Goal: Information Seeking & Learning: Learn about a topic

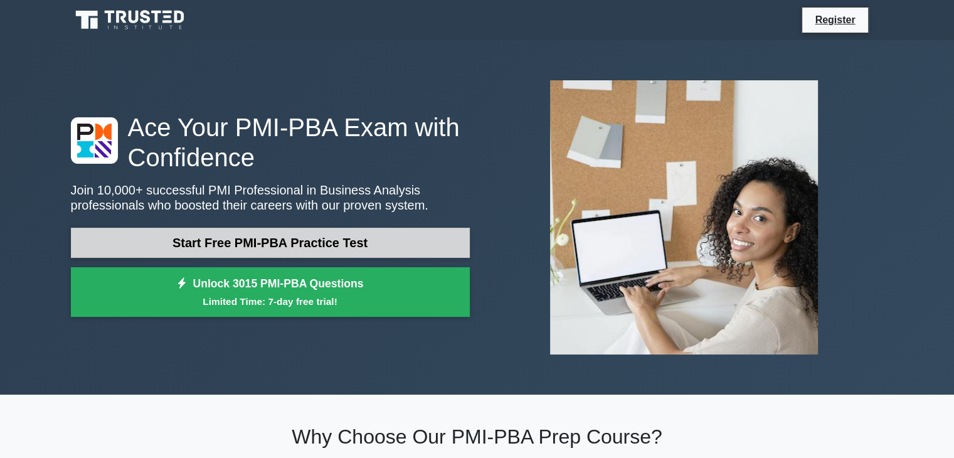
click at [253, 243] on link "Start Free PMI-PBA Practice Test" at bounding box center [270, 243] width 399 height 30
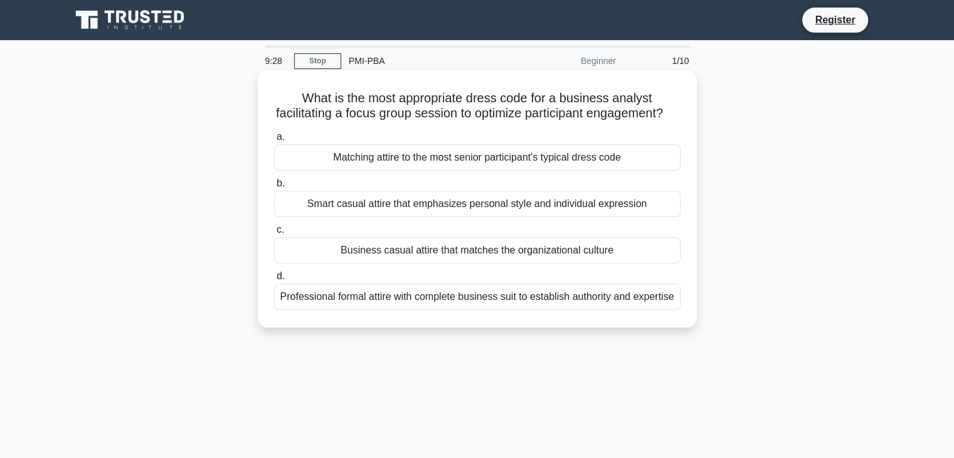
click at [364, 263] on div "Business casual attire that matches the organizational culture" at bounding box center [477, 250] width 406 height 26
click at [274, 234] on input "c. Business casual attire that matches the organizational culture" at bounding box center [274, 230] width 0 height 8
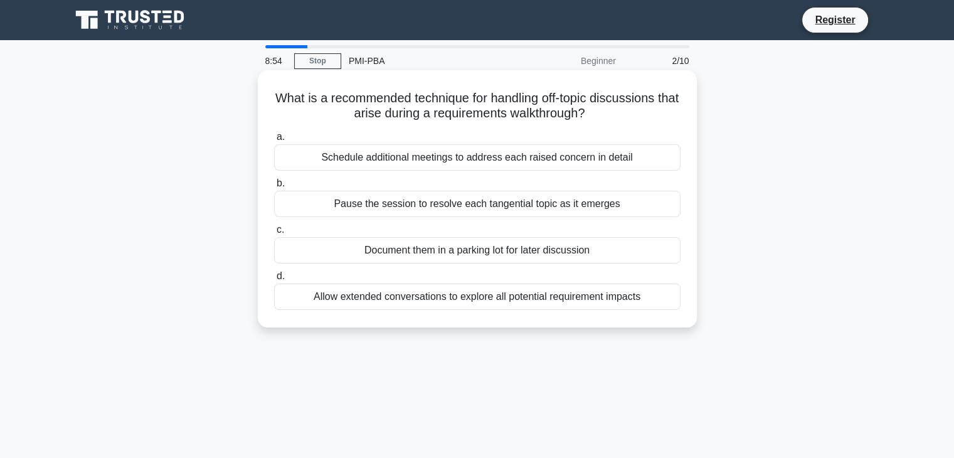
click at [391, 249] on div "Document them in a parking lot for later discussion" at bounding box center [477, 250] width 406 height 26
click at [274, 234] on input "c. Document them in a parking lot for later discussion" at bounding box center [274, 230] width 0 height 8
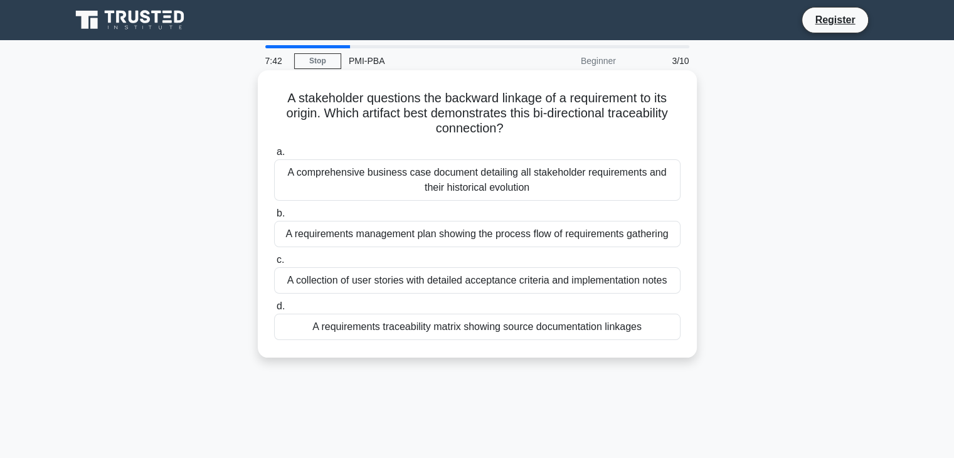
click at [400, 329] on div "A requirements traceability matrix showing source documentation linkages" at bounding box center [477, 327] width 406 height 26
click at [274, 310] on input "d. A requirements traceability matrix showing source documentation linkages" at bounding box center [274, 306] width 0 height 8
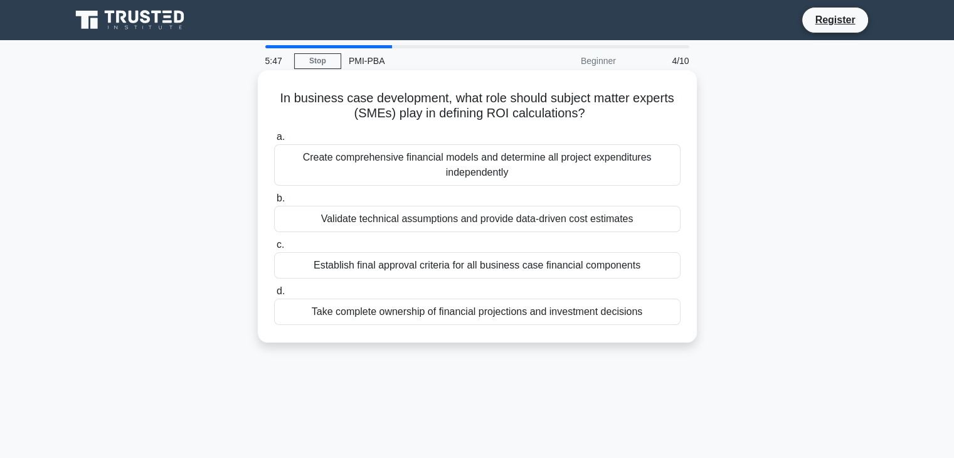
click at [520, 167] on div "Create comprehensive financial models and determine all project expenditures in…" at bounding box center [477, 164] width 406 height 41
click at [274, 141] on input "a. Create comprehensive financial models and determine all project expenditures…" at bounding box center [274, 137] width 0 height 8
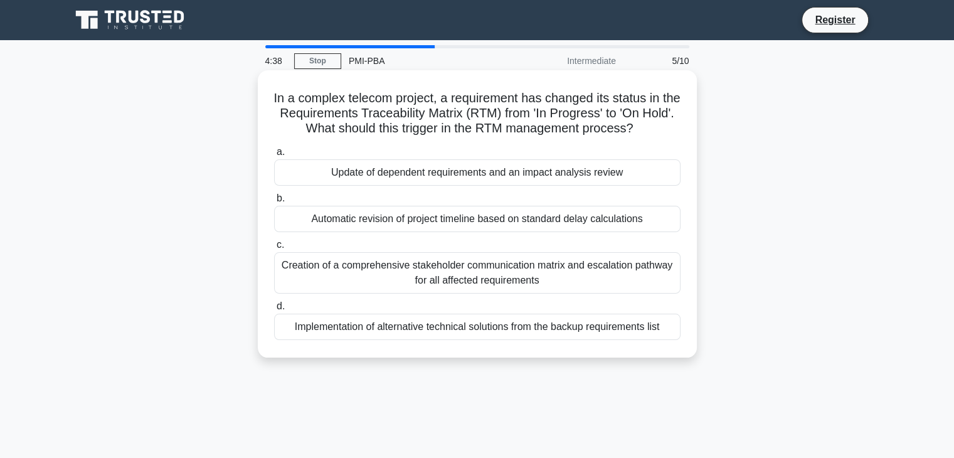
click at [472, 224] on div "Automatic revision of project timeline based on standard delay calculations" at bounding box center [477, 219] width 406 height 26
click at [274, 203] on input "b. Automatic revision of project timeline based on standard delay calculations" at bounding box center [274, 198] width 0 height 8
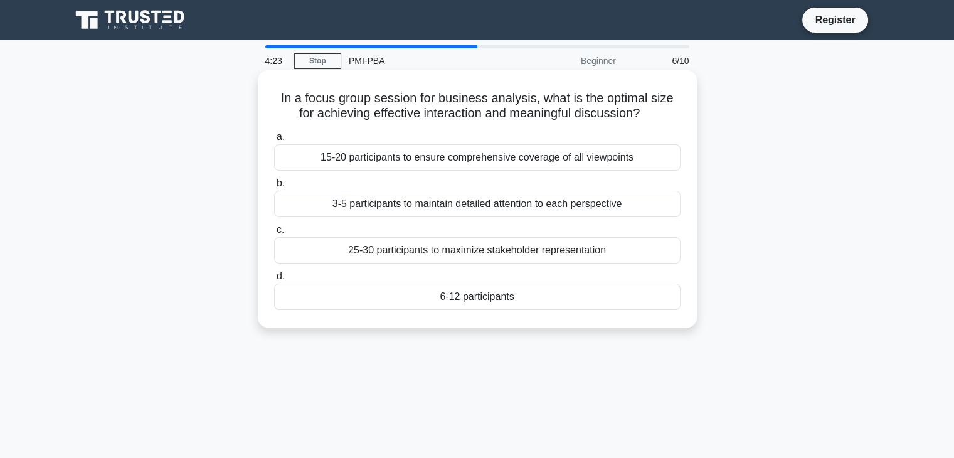
click at [472, 302] on div "6-12 participants" at bounding box center [477, 296] width 406 height 26
click at [274, 280] on input "d. 6-12 participants" at bounding box center [274, 276] width 0 height 8
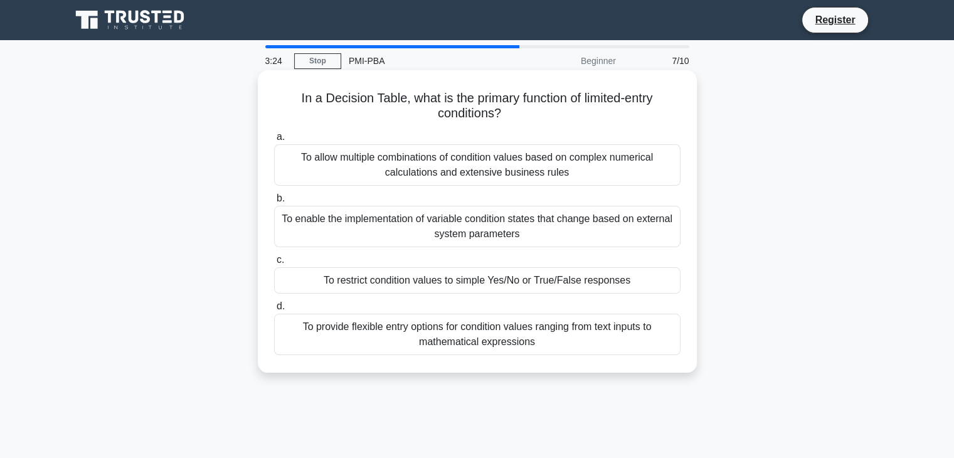
click at [490, 174] on div "To allow multiple combinations of condition values based on complex numerical c…" at bounding box center [477, 164] width 406 height 41
click at [274, 141] on input "a. To allow multiple combinations of condition values based on complex numerica…" at bounding box center [274, 137] width 0 height 8
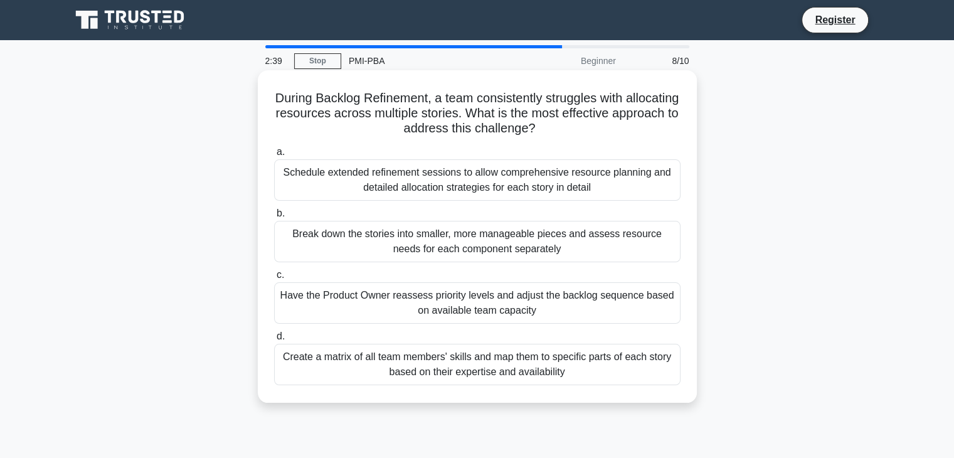
click at [475, 366] on div "Create a matrix of all team members' skills and map them to specific parts of e…" at bounding box center [477, 364] width 406 height 41
click at [274, 340] on input "d. Create a matrix of all team members' skills and map them to specific parts o…" at bounding box center [274, 336] width 0 height 8
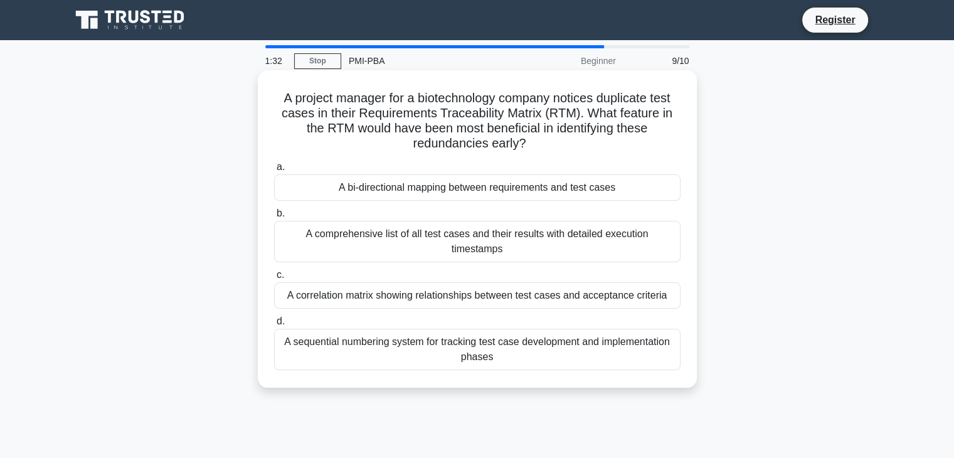
click at [473, 339] on div "A sequential numbering system for tracking test case development and implementa…" at bounding box center [477, 349] width 406 height 41
click at [274, 325] on input "d. A sequential numbering system for tracking test case development and impleme…" at bounding box center [274, 321] width 0 height 8
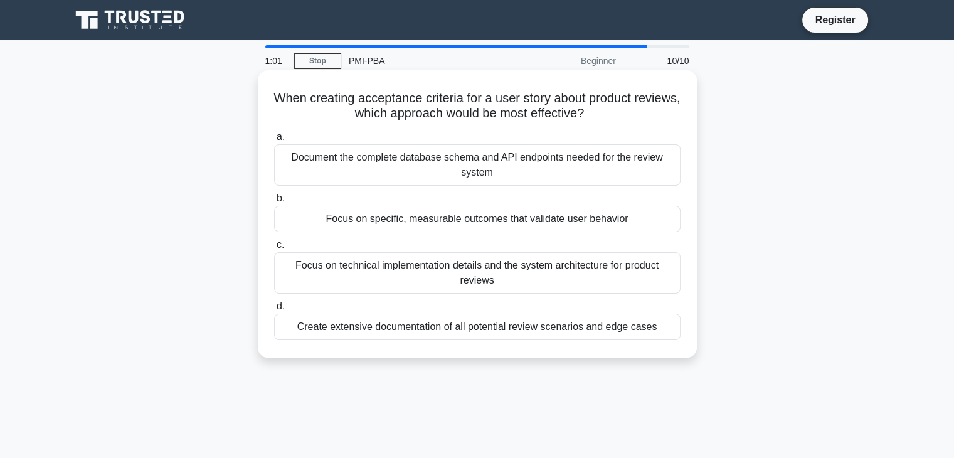
click at [477, 278] on div "Focus on technical implementation details and the system architecture for produ…" at bounding box center [477, 272] width 406 height 41
click at [274, 249] on input "c. Focus on technical implementation details and the system architecture for pr…" at bounding box center [274, 245] width 0 height 8
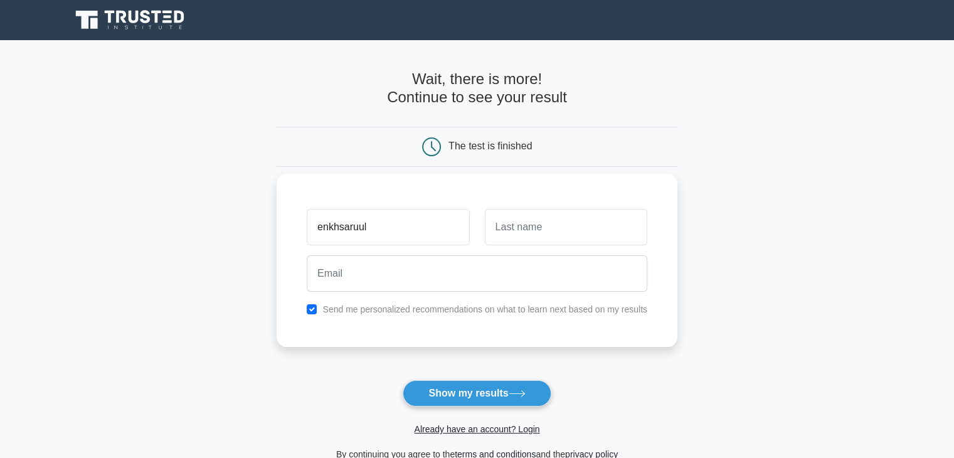
type input "enkhsaruul"
click at [574, 231] on input "text" at bounding box center [566, 227] width 162 height 36
type input "Mashsaikhan"
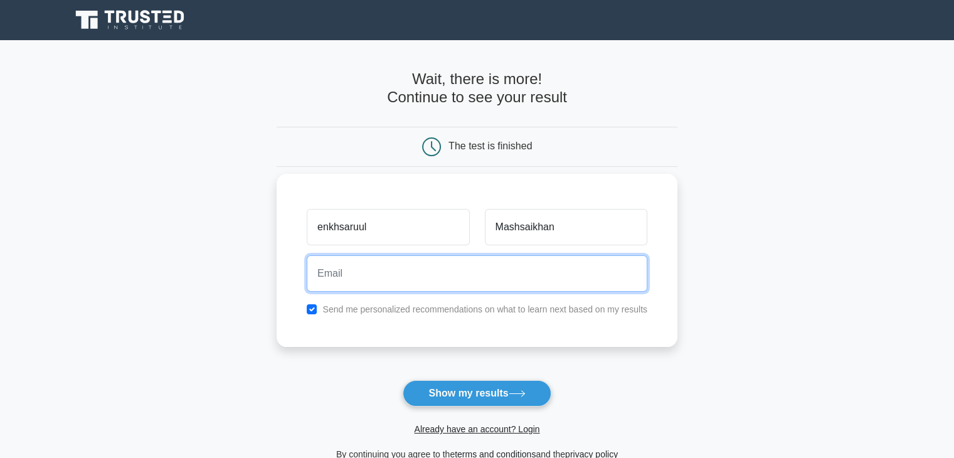
click at [446, 277] on input "email" at bounding box center [477, 273] width 340 height 36
type input "enkhsaruul.ma@gmail.com"
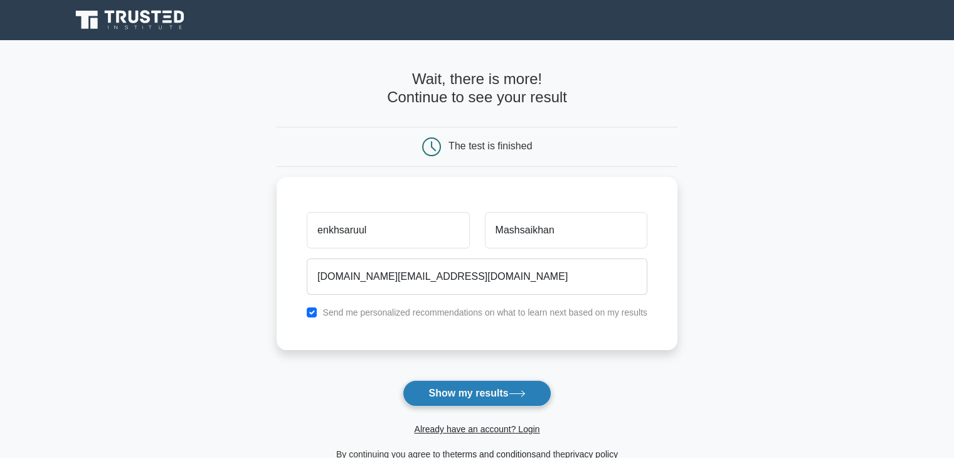
click at [468, 396] on button "Show my results" at bounding box center [477, 393] width 148 height 26
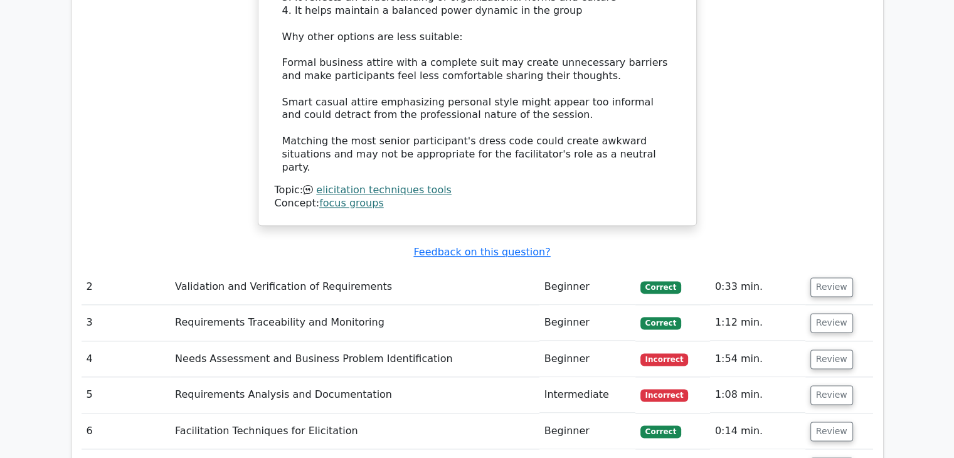
scroll to position [1630, 0]
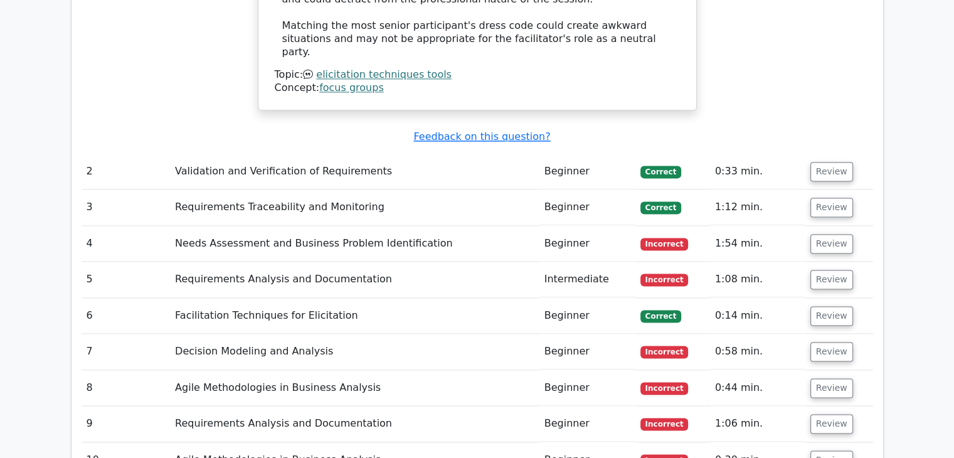
click at [317, 226] on td "Needs Assessment and Business Problem Identification" at bounding box center [354, 244] width 369 height 36
click at [845, 234] on button "Review" at bounding box center [831, 243] width 43 height 19
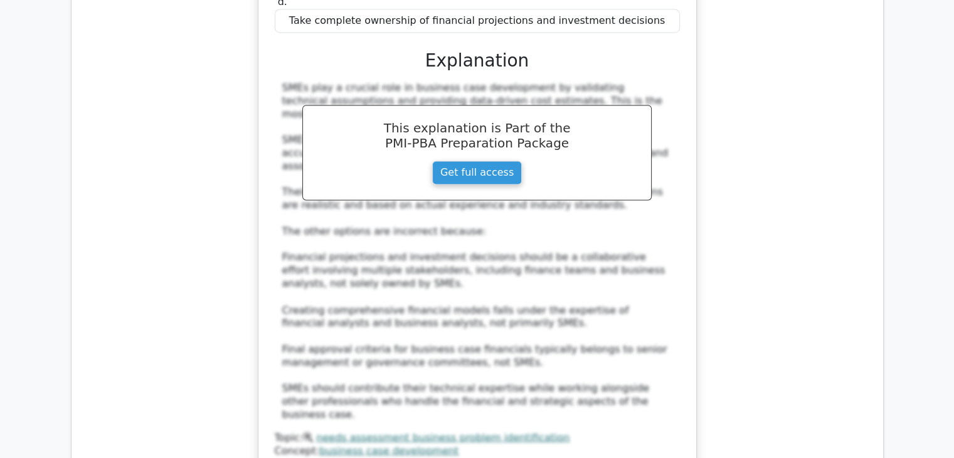
scroll to position [2257, 0]
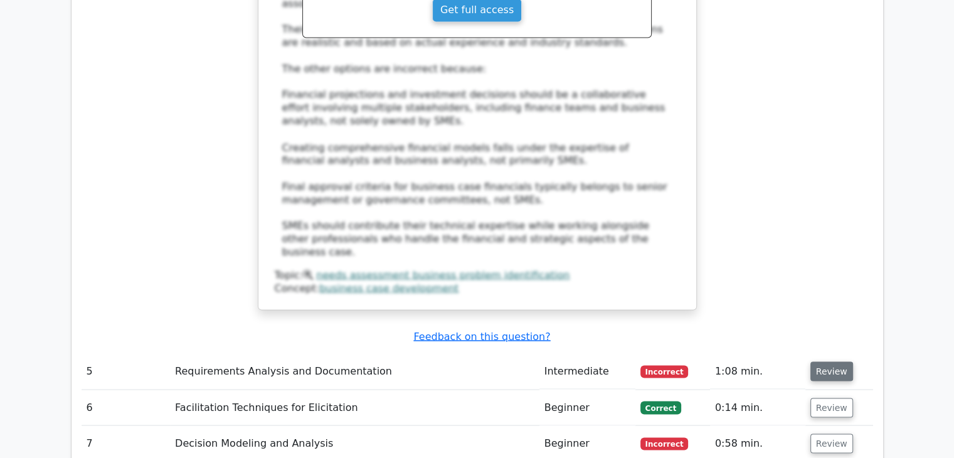
click at [830, 361] on button "Review" at bounding box center [831, 370] width 43 height 19
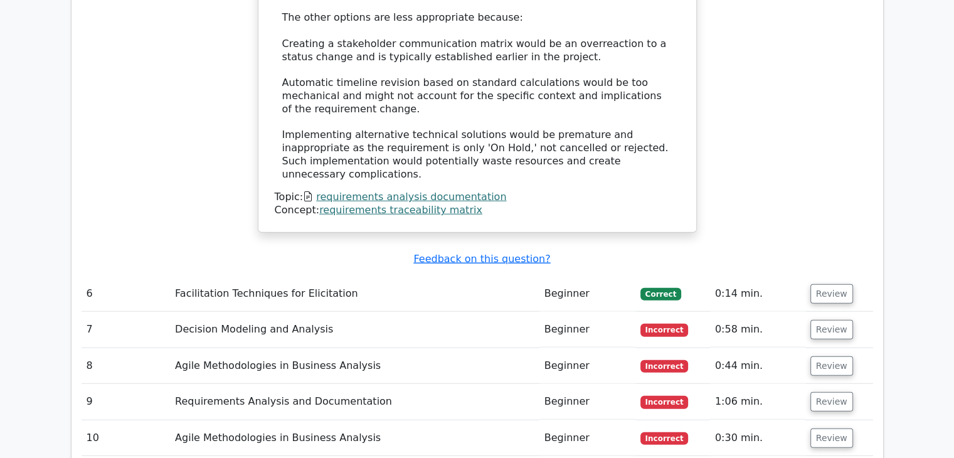
scroll to position [3073, 0]
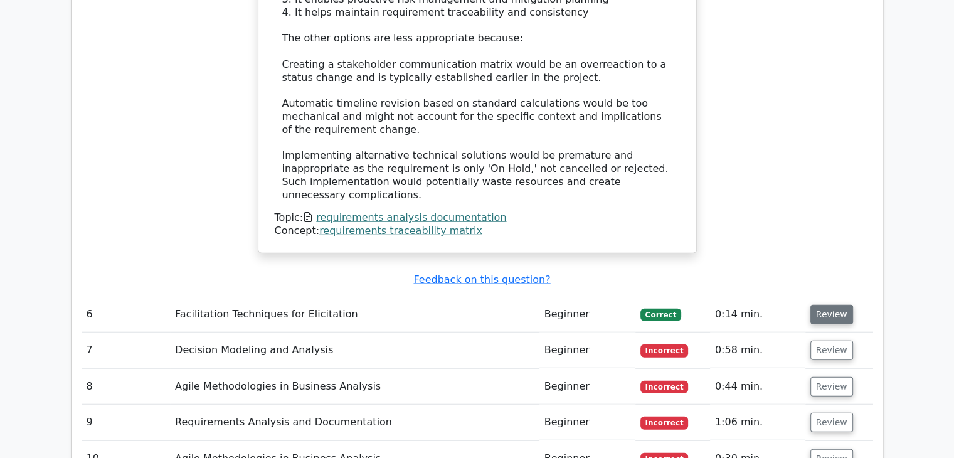
click at [831, 305] on button "Review" at bounding box center [831, 314] width 43 height 19
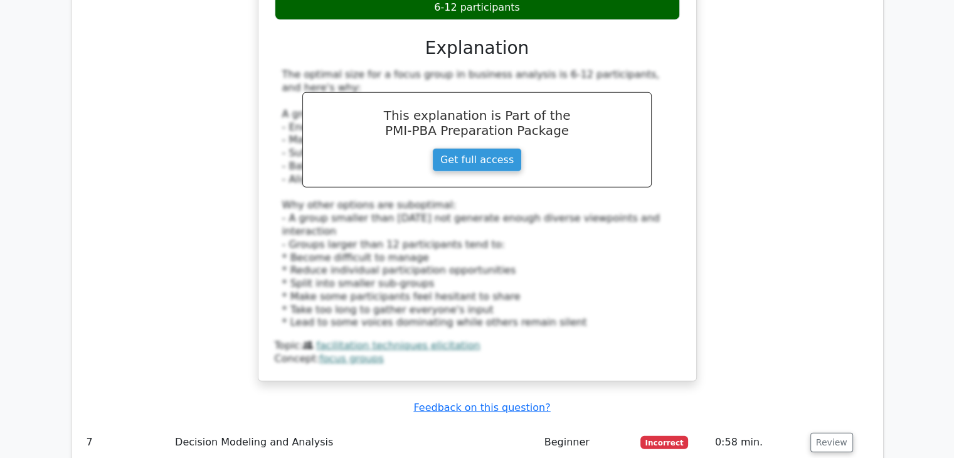
scroll to position [3700, 0]
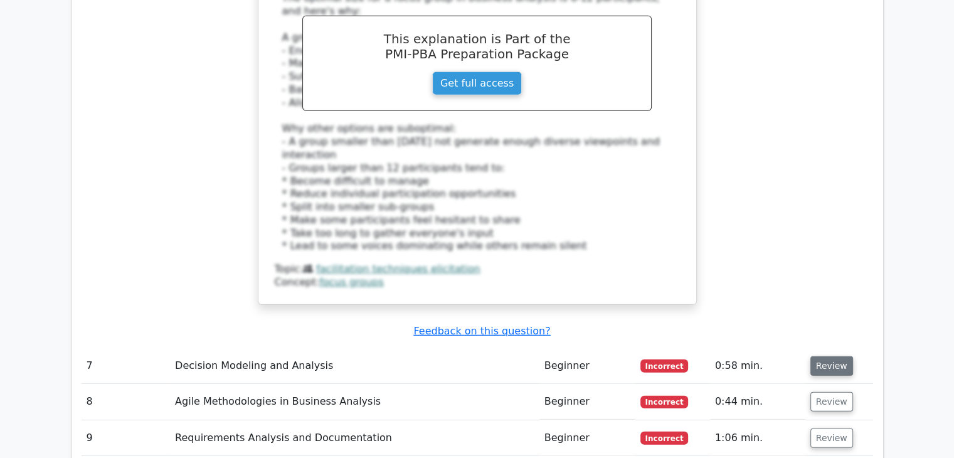
click at [825, 356] on button "Review" at bounding box center [831, 365] width 43 height 19
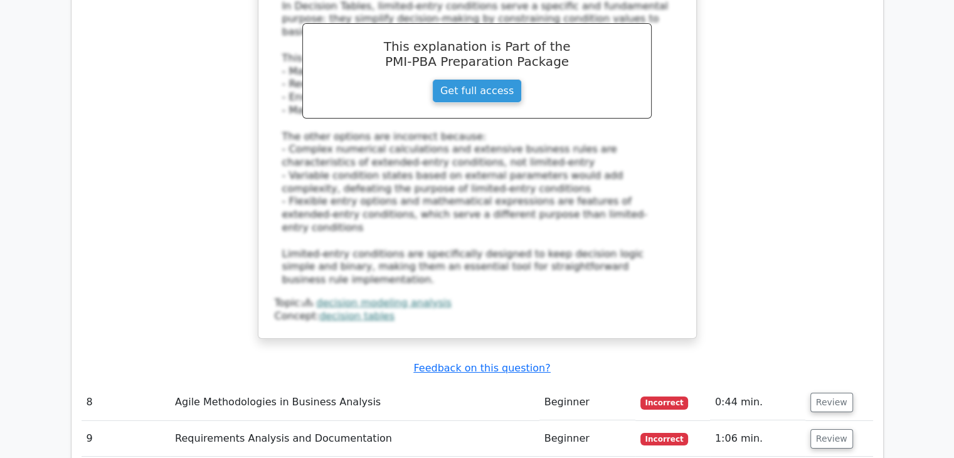
scroll to position [4389, 0]
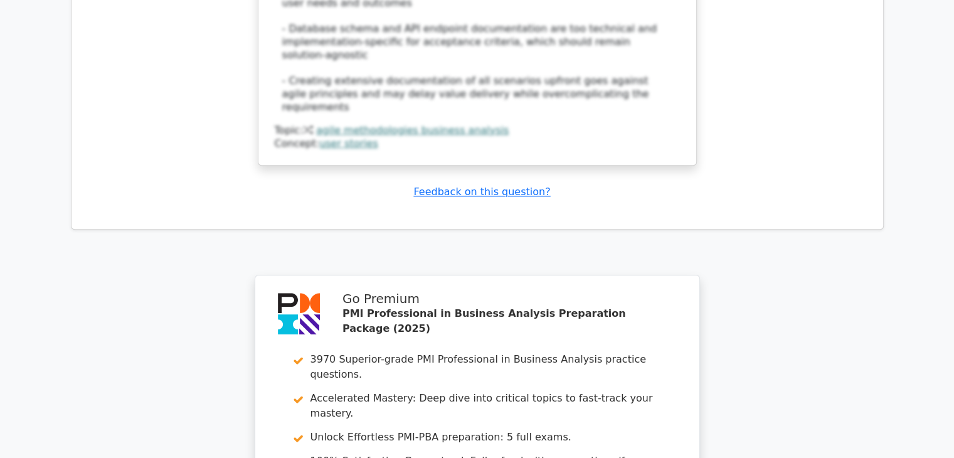
scroll to position [5393, 0]
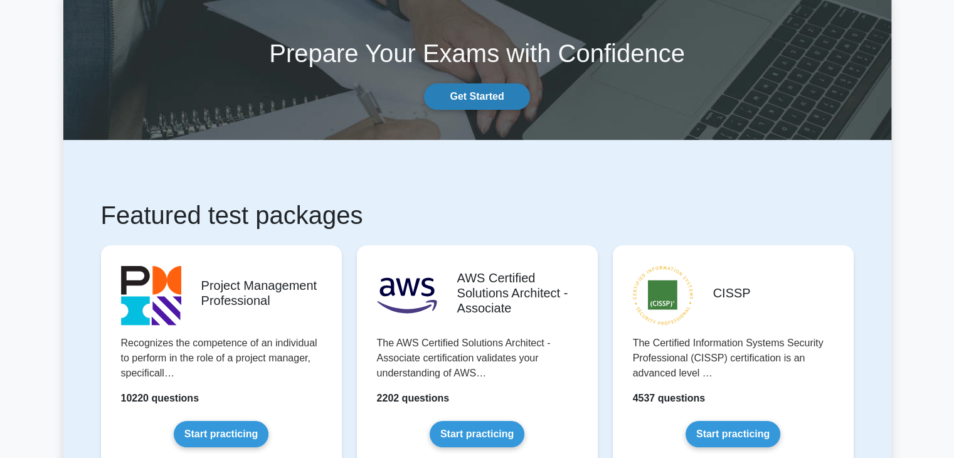
scroll to position [251, 0]
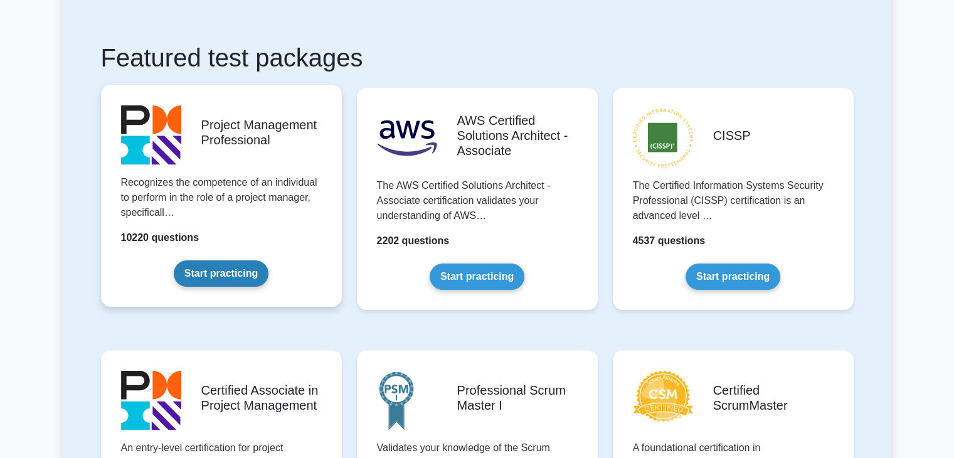
click at [207, 278] on link "Start practicing" at bounding box center [221, 273] width 95 height 26
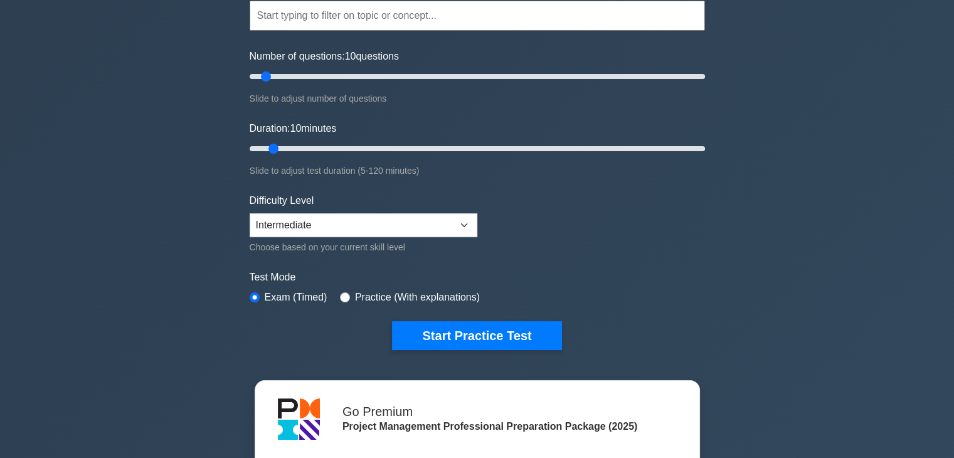
scroll to position [125, 0]
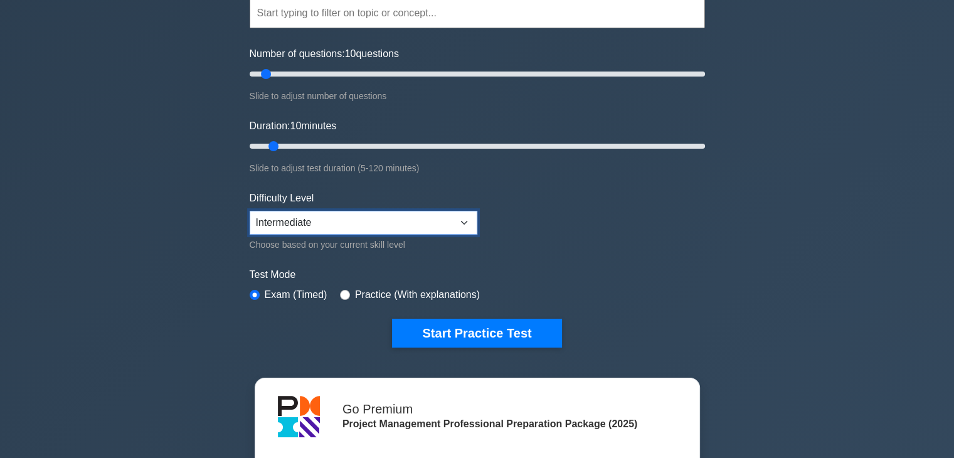
click at [294, 221] on select "Beginner Intermediate Expert" at bounding box center [364, 223] width 228 height 24
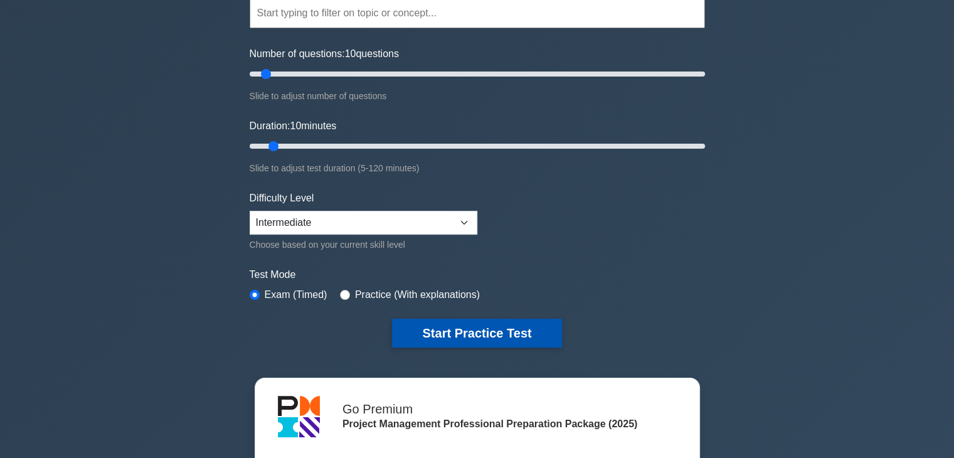
click at [475, 330] on button "Start Practice Test" at bounding box center [476, 333] width 169 height 29
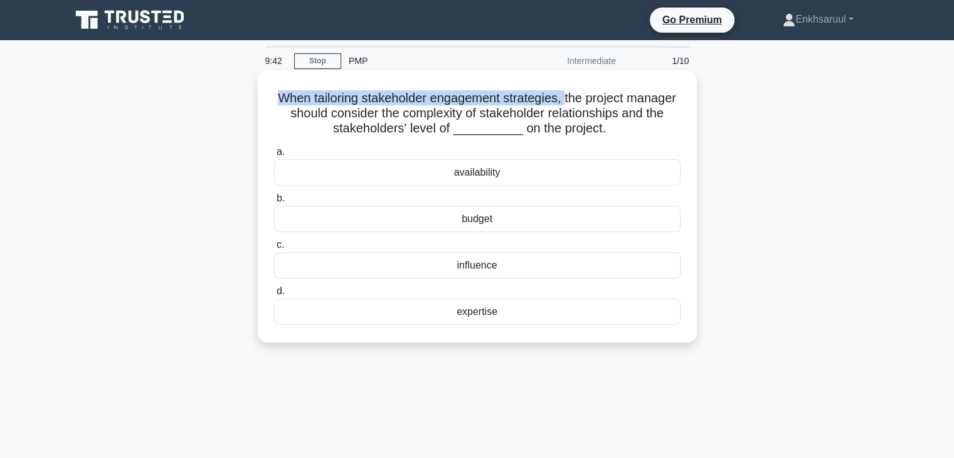
drag, startPoint x: 298, startPoint y: 97, endPoint x: 594, endPoint y: 106, distance: 296.1
click at [594, 106] on h5 "When tailoring stakeholder engagement strategies, the project manager should co…" at bounding box center [477, 113] width 409 height 46
click at [416, 260] on div "influence" at bounding box center [477, 265] width 406 height 26
click at [274, 249] on input "c. influence" at bounding box center [274, 245] width 0 height 8
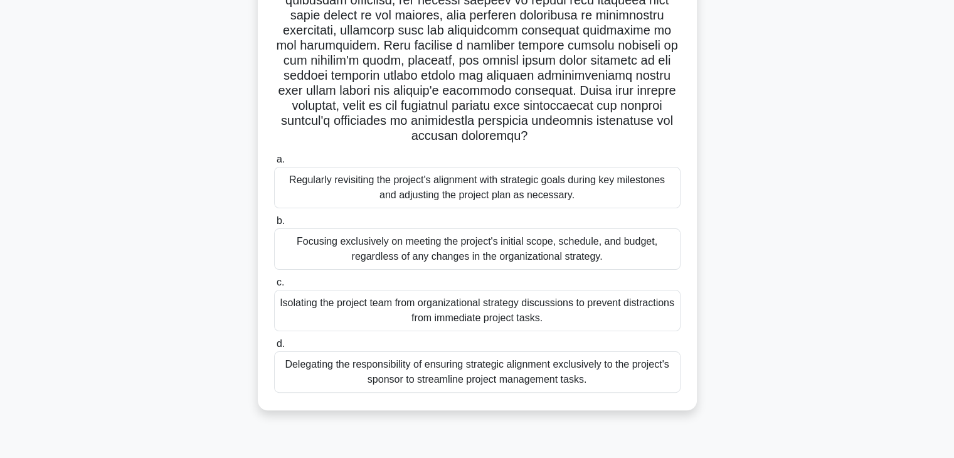
scroll to position [220, 0]
click at [510, 364] on div "Delegating the responsibility of ensuring strategic alignment exclusively to th…" at bounding box center [477, 370] width 406 height 41
click at [274, 347] on input "d. Delegating the responsibility of ensuring strategic alignment exclusively to…" at bounding box center [274, 343] width 0 height 8
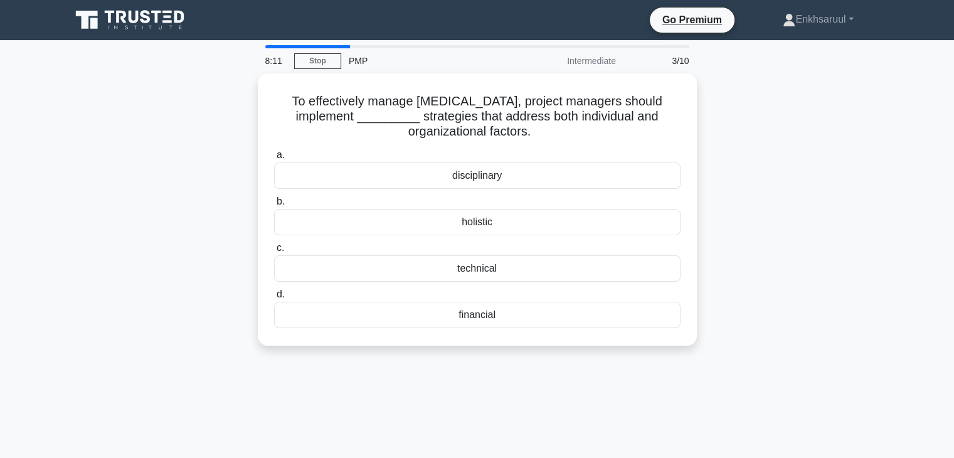
scroll to position [0, 0]
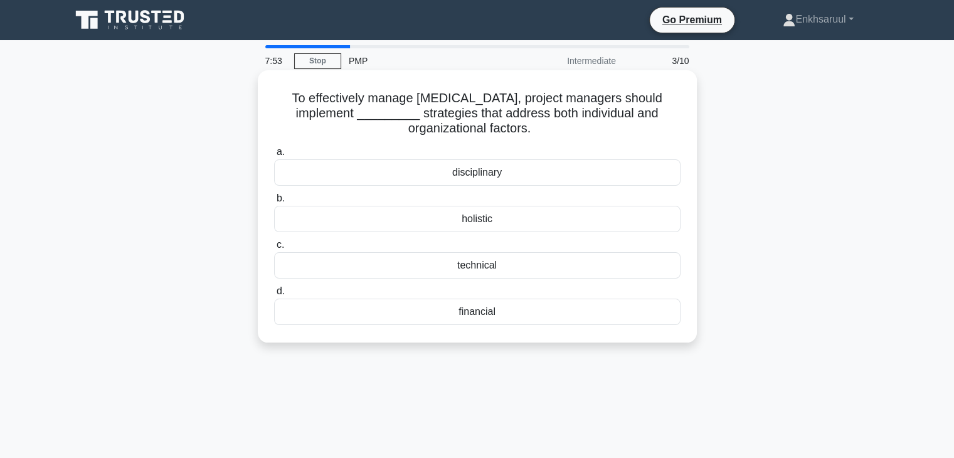
click at [467, 224] on div "holistic" at bounding box center [477, 219] width 406 height 26
click at [274, 203] on input "b. holistic" at bounding box center [274, 198] width 0 height 8
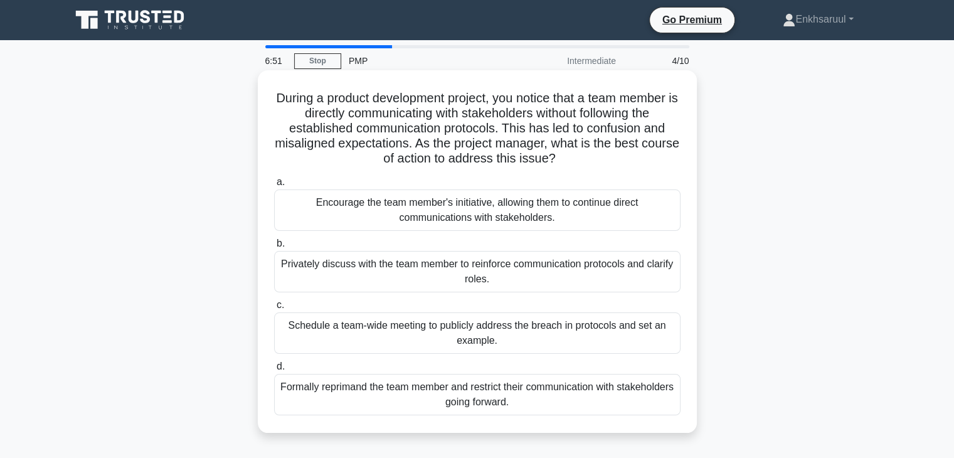
click at [443, 394] on div "Formally reprimand the team member and restrict their communication with stakeh…" at bounding box center [477, 394] width 406 height 41
click at [274, 371] on input "d. Formally reprimand the team member and restrict their communication with sta…" at bounding box center [274, 366] width 0 height 8
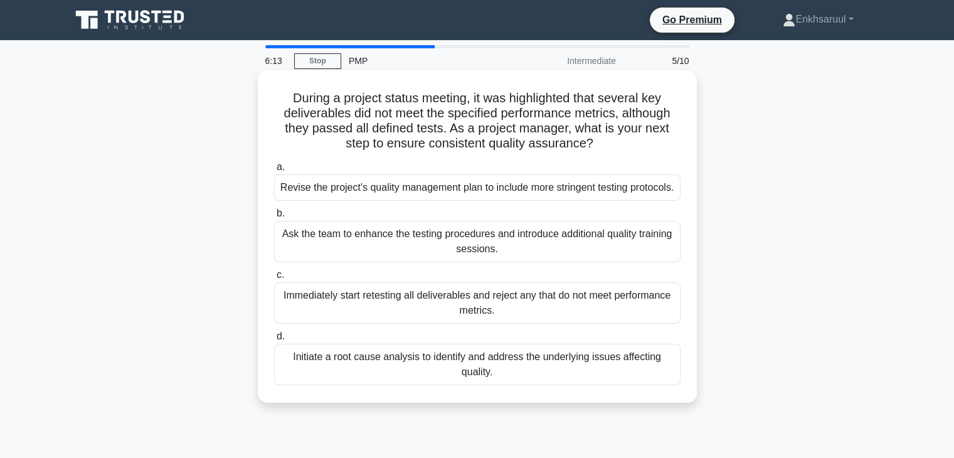
drag, startPoint x: 282, startPoint y: 313, endPoint x: 514, endPoint y: 320, distance: 232.8
click at [514, 320] on div "Immediately start retesting all deliverables and reject any that do not meet pe…" at bounding box center [477, 302] width 406 height 41
click at [310, 384] on div "Initiate a root cause analysis to identify and address the underlying issues af…" at bounding box center [477, 364] width 406 height 41
click at [274, 340] on input "d. Initiate a root cause analysis to identify and address the underlying issues…" at bounding box center [274, 336] width 0 height 8
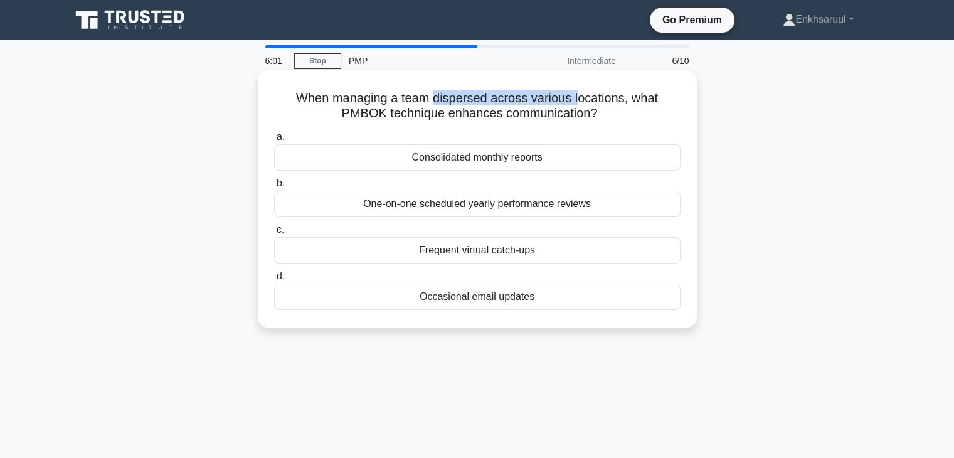
drag, startPoint x: 436, startPoint y: 96, endPoint x: 578, endPoint y: 94, distance: 141.7
click at [578, 94] on h5 "When managing a team dispersed across various locations, what PMBOK technique e…" at bounding box center [477, 105] width 409 height 31
click at [634, 108] on h5 "When managing a team dispersed across various locations, what PMBOK technique e…" at bounding box center [477, 105] width 409 height 31
click at [500, 249] on div "Frequent virtual catch-ups" at bounding box center [477, 250] width 406 height 26
click at [274, 234] on input "c. Frequent virtual catch-ups" at bounding box center [274, 230] width 0 height 8
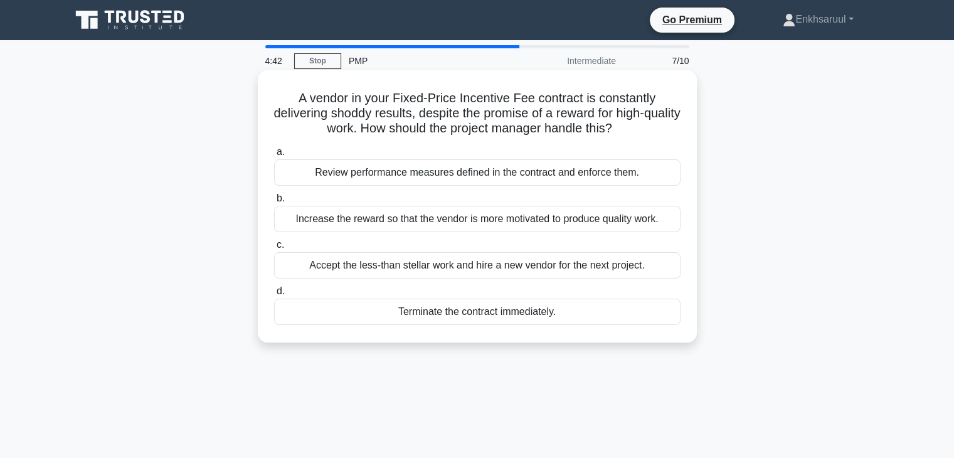
click at [519, 172] on div "Review performance measures defined in the contract and enforce them." at bounding box center [477, 172] width 406 height 26
click at [274, 156] on input "a. Review performance measures defined in the contract and enforce them." at bounding box center [274, 152] width 0 height 8
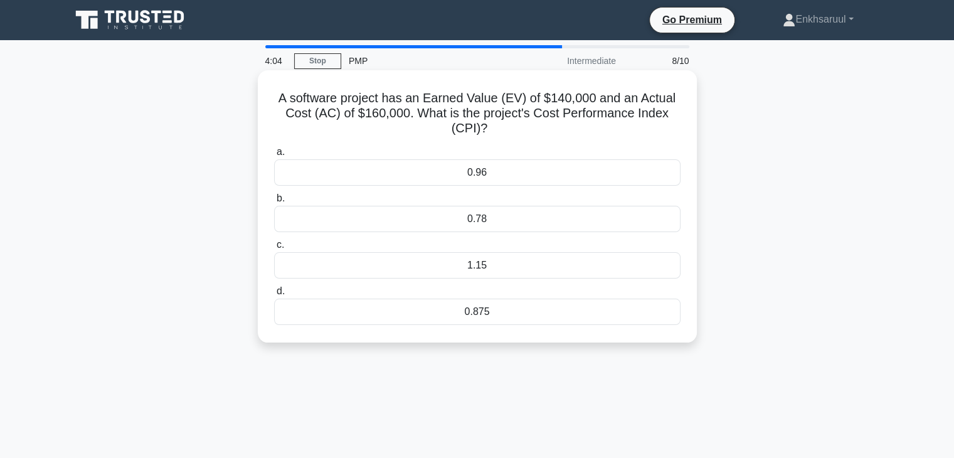
click at [482, 320] on div "0.875" at bounding box center [477, 311] width 406 height 26
click at [274, 295] on input "d. 0.875" at bounding box center [274, 291] width 0 height 8
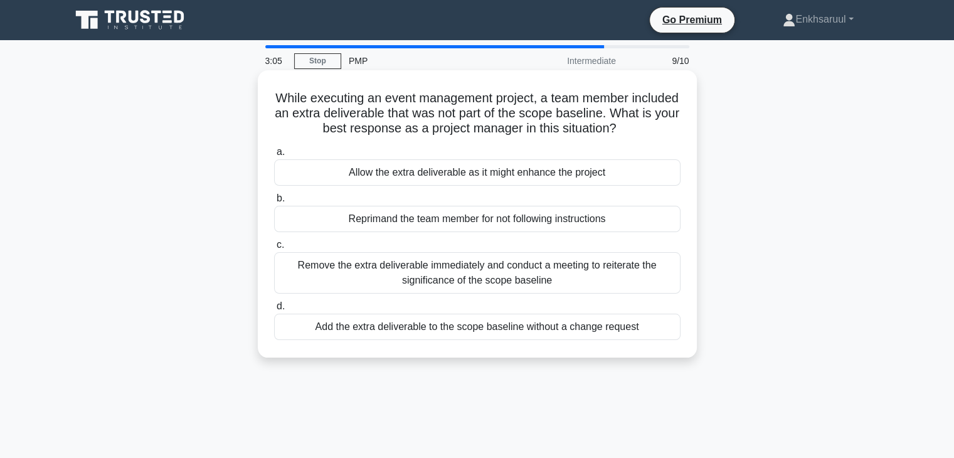
click at [554, 173] on div "Allow the extra deliverable as it might enhance the project" at bounding box center [477, 172] width 406 height 26
click at [274, 156] on input "a. Allow the extra deliverable as it might enhance the project" at bounding box center [274, 152] width 0 height 8
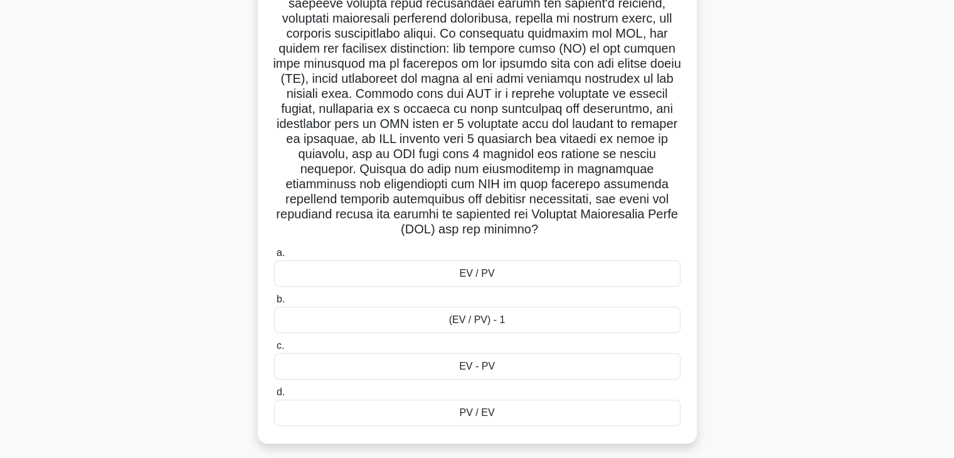
scroll to position [239, 0]
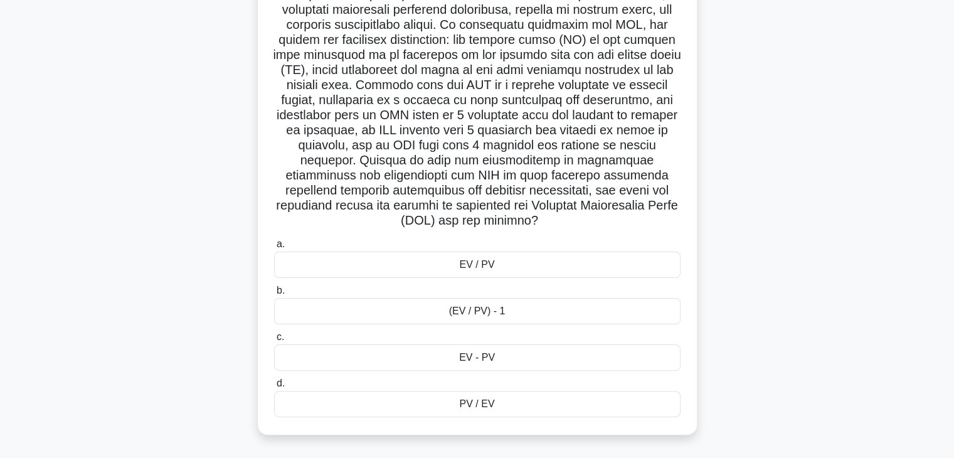
click at [488, 354] on div "EV - PV" at bounding box center [477, 357] width 406 height 26
click at [274, 341] on input "c. EV - PV" at bounding box center [274, 337] width 0 height 8
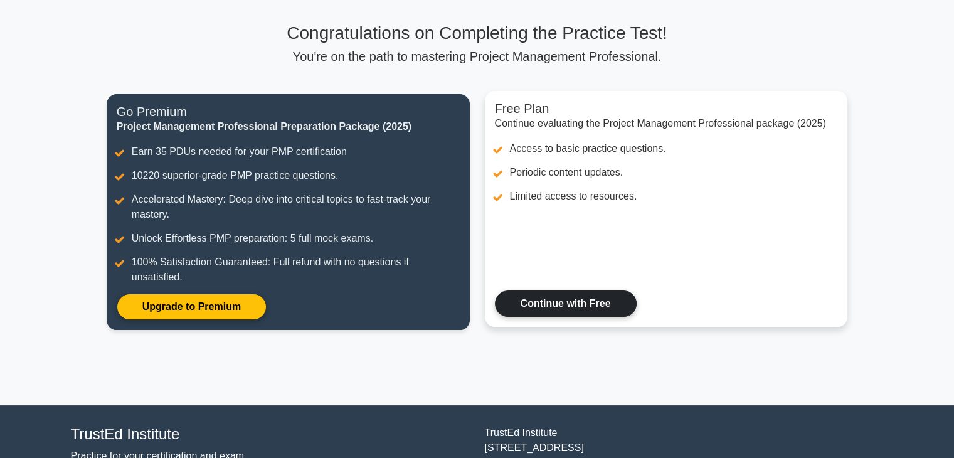
scroll to position [38, 0]
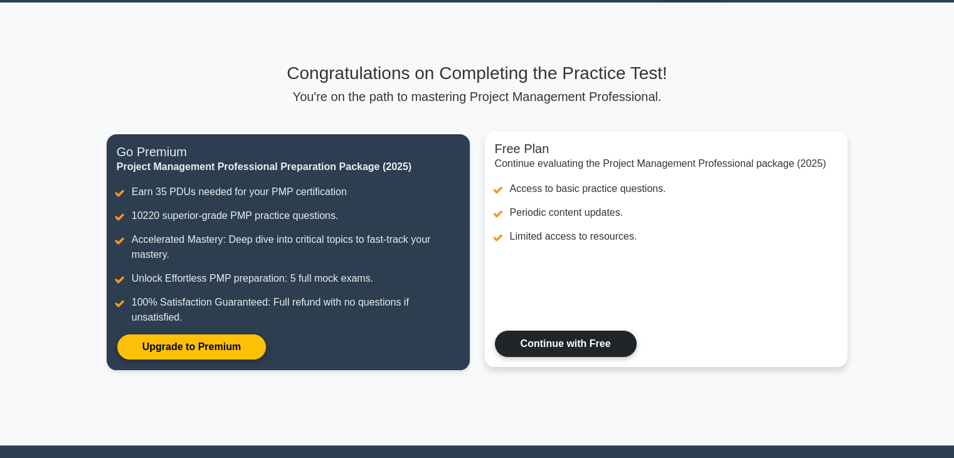
click at [557, 339] on link "Continue with Free" at bounding box center [566, 343] width 142 height 26
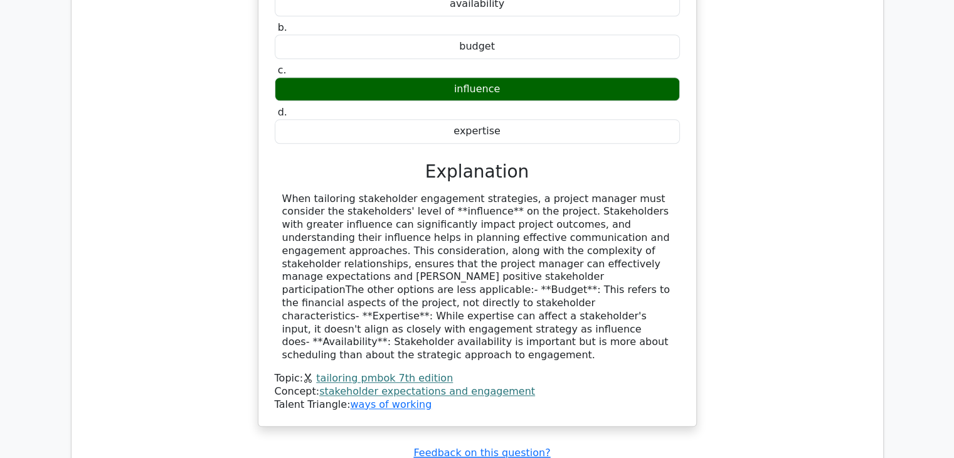
scroll to position [1380, 0]
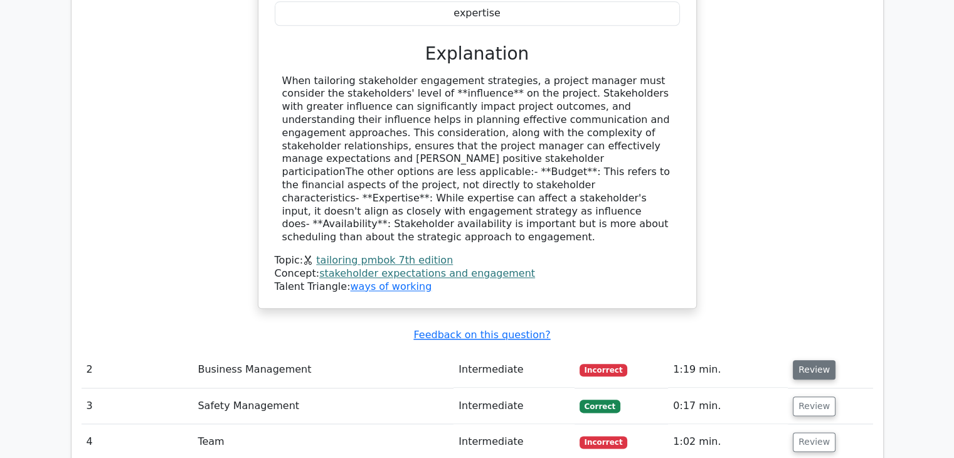
click at [806, 360] on button "Review" at bounding box center [814, 369] width 43 height 19
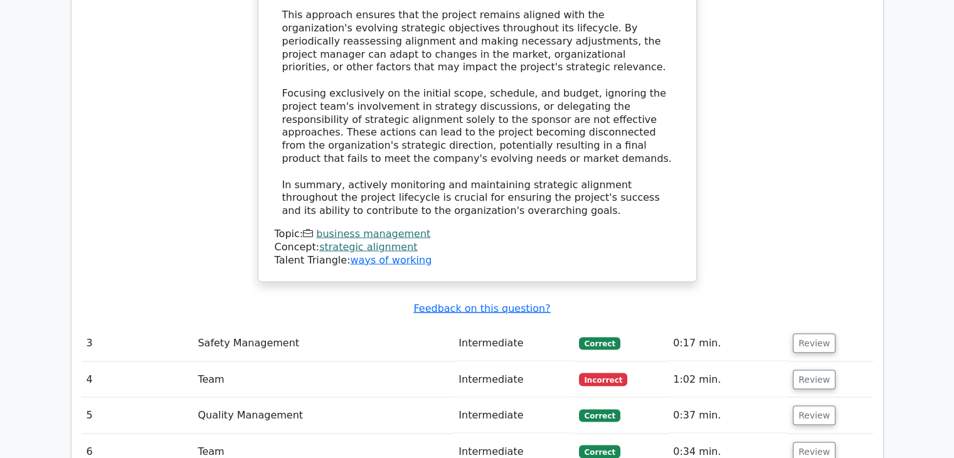
scroll to position [2508, 0]
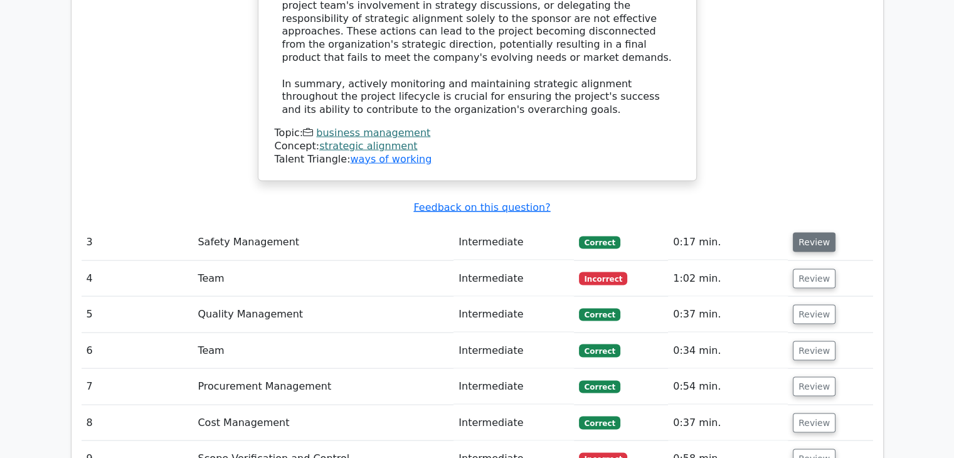
click at [815, 233] on button "Review" at bounding box center [814, 242] width 43 height 19
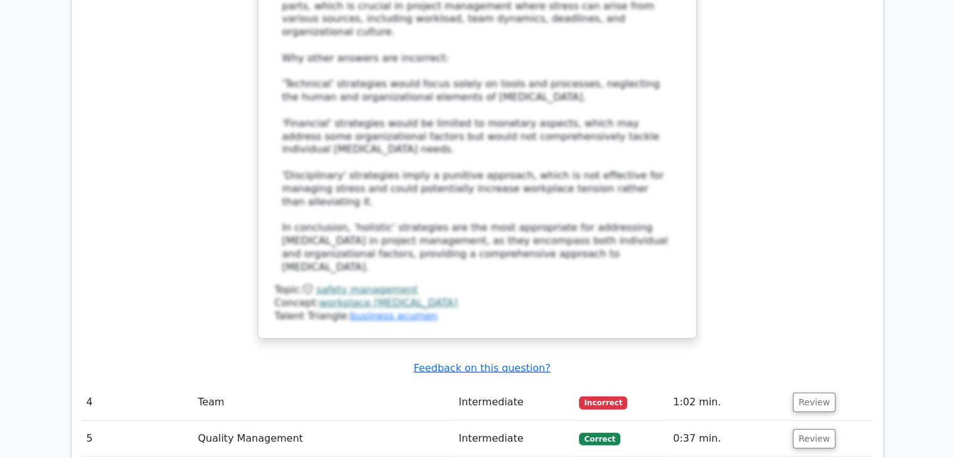
scroll to position [3323, 0]
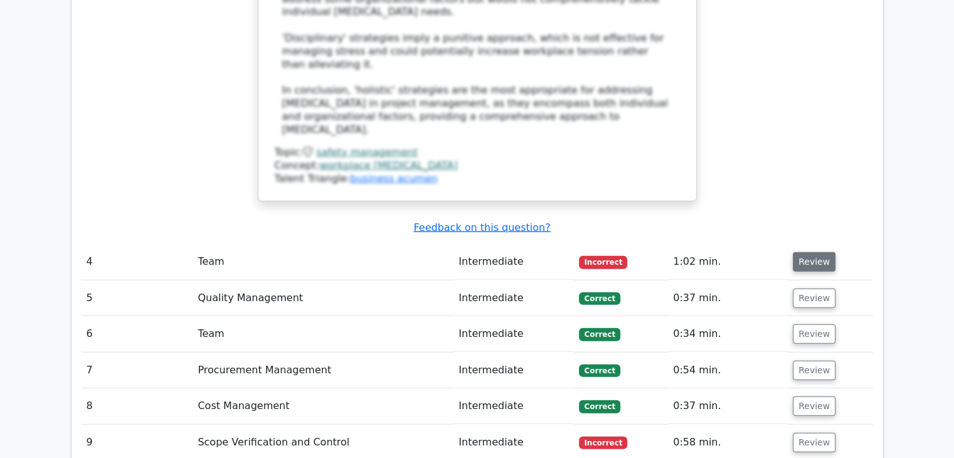
click at [818, 252] on button "Review" at bounding box center [814, 261] width 43 height 19
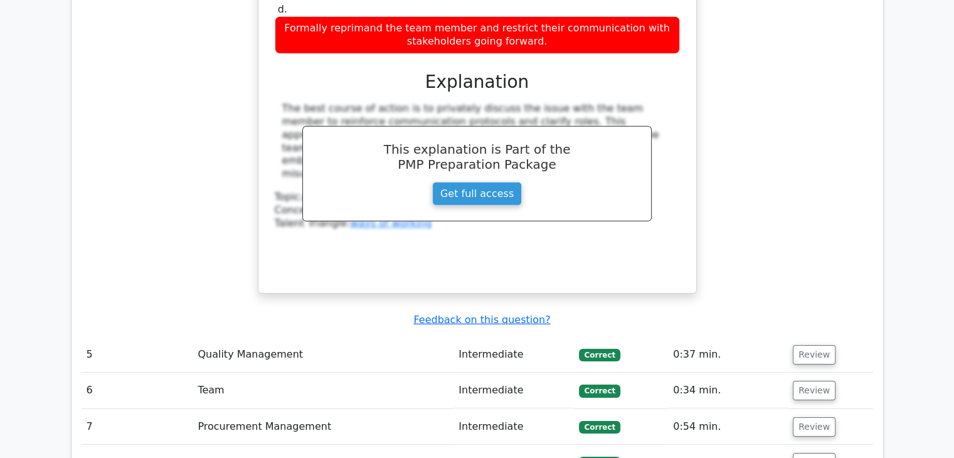
scroll to position [3888, 0]
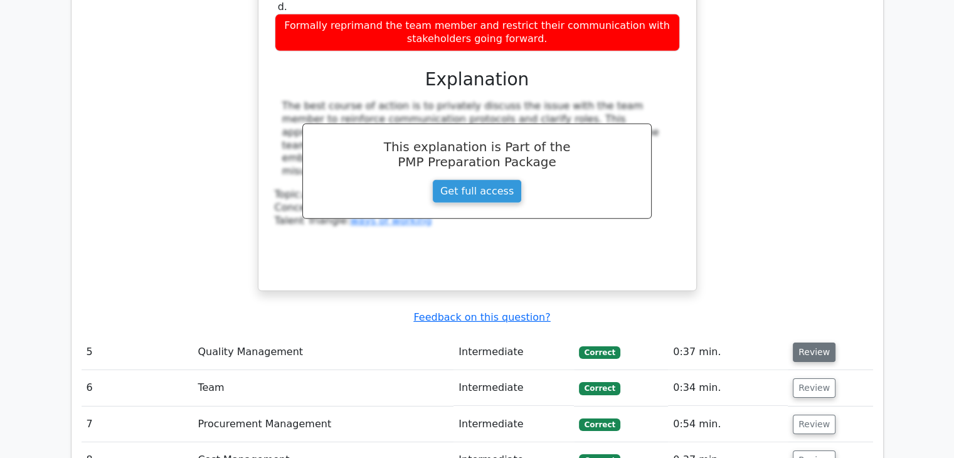
click at [813, 342] on button "Review" at bounding box center [814, 351] width 43 height 19
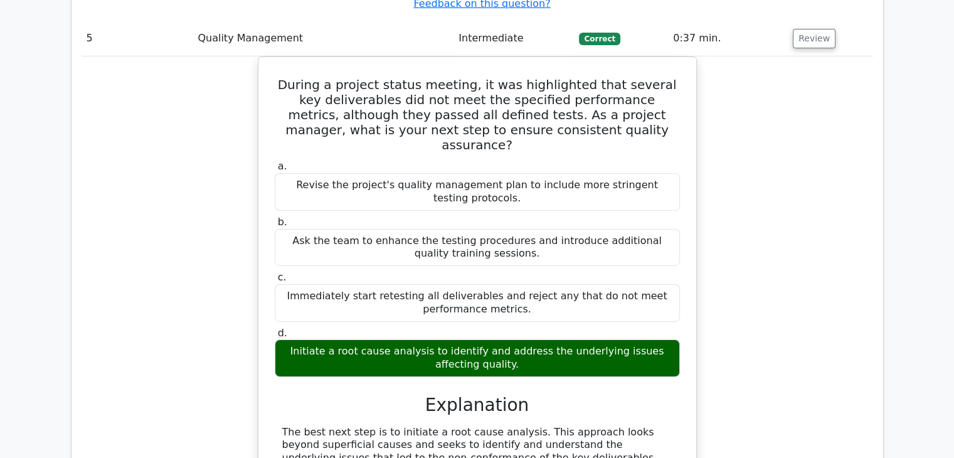
scroll to position [4452, 0]
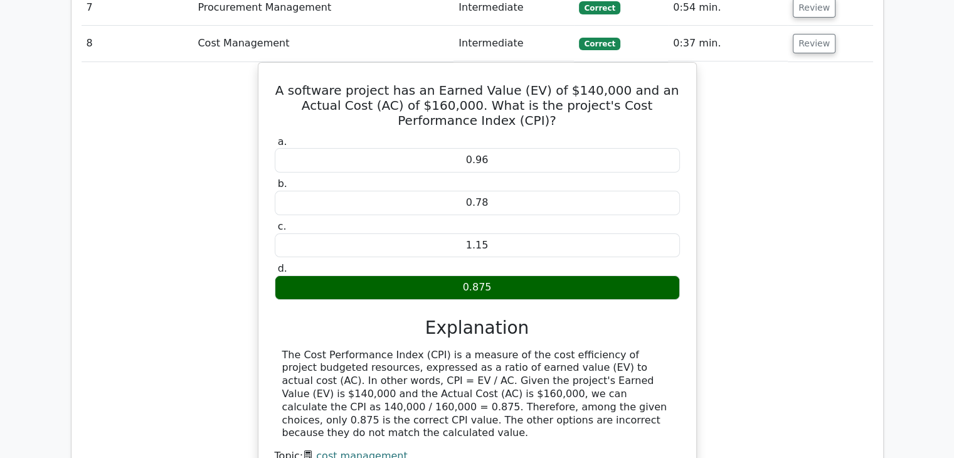
scroll to position [4954, 0]
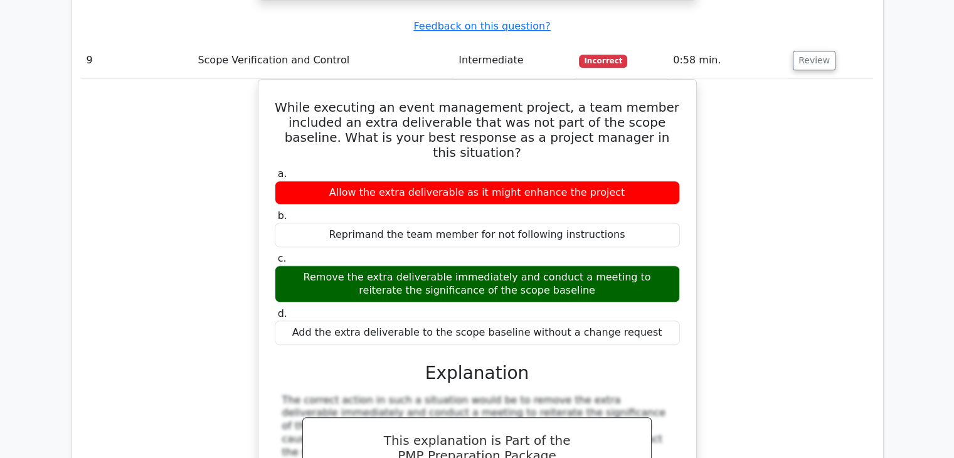
scroll to position [5644, 0]
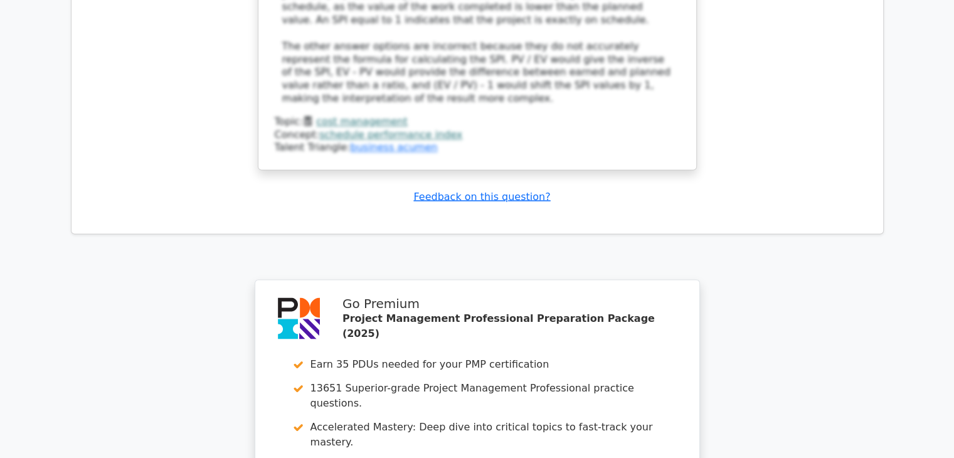
scroll to position [6981, 0]
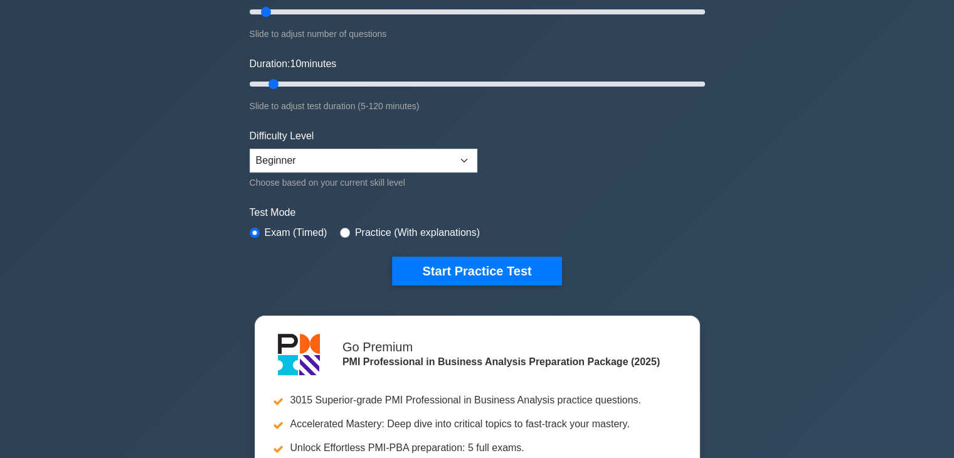
scroll to position [188, 0]
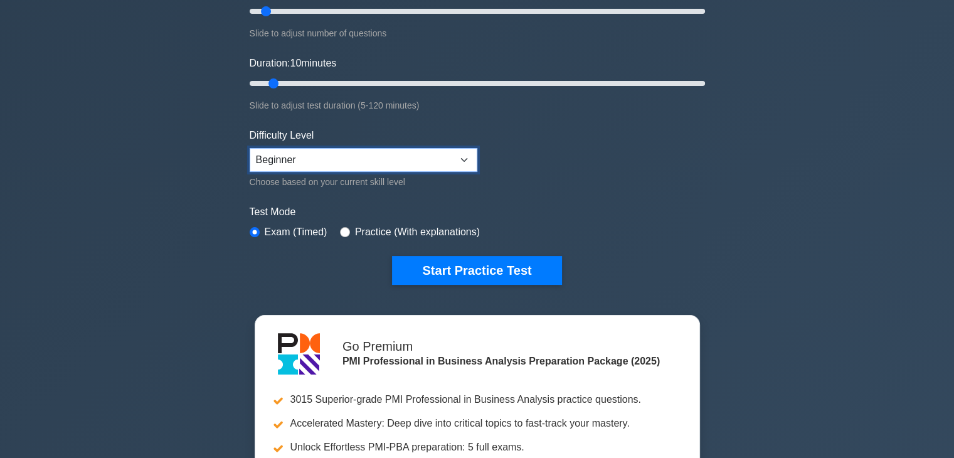
click at [434, 159] on select "Beginner Intermediate Expert" at bounding box center [364, 160] width 228 height 24
select select "intermediate"
click at [250, 148] on select "Beginner Intermediate Expert" at bounding box center [364, 160] width 228 height 24
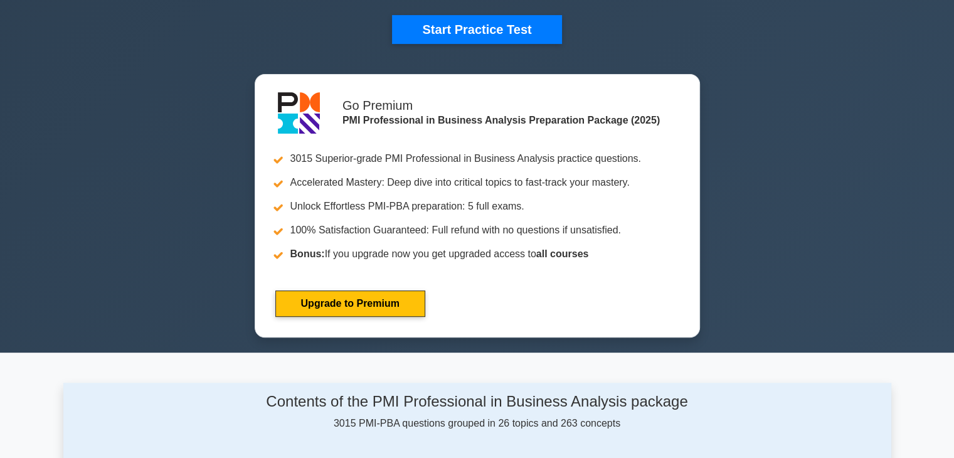
scroll to position [439, 0]
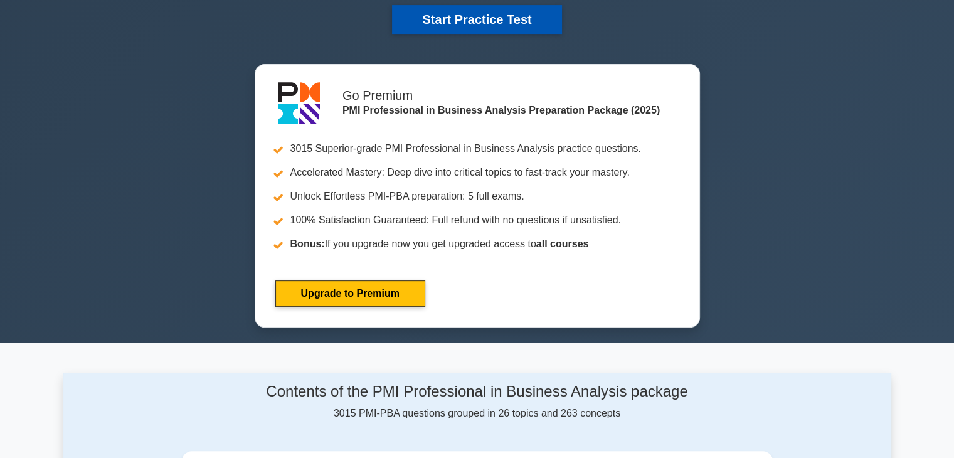
click at [472, 18] on button "Start Practice Test" at bounding box center [476, 19] width 169 height 29
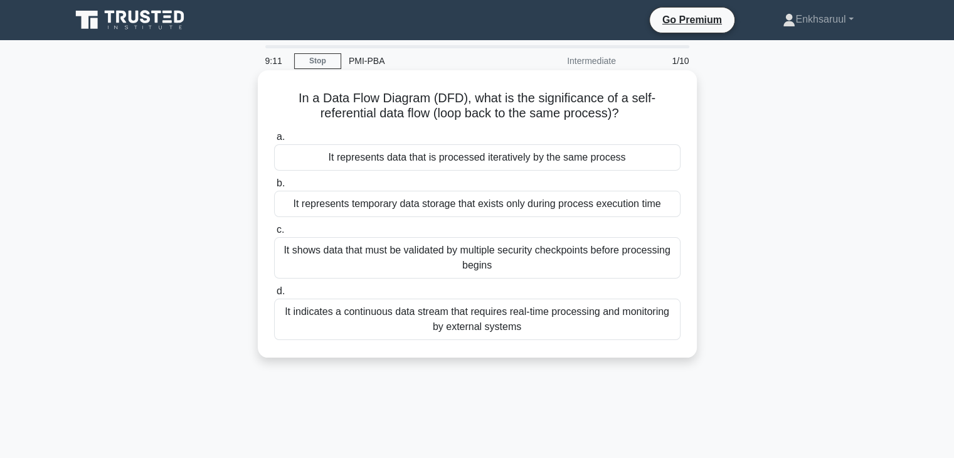
click at [517, 324] on div "It indicates a continuous data stream that requires real-time processing and mo…" at bounding box center [477, 318] width 406 height 41
click at [274, 295] on input "d. It indicates a continuous data stream that requires real-time processing and…" at bounding box center [274, 291] width 0 height 8
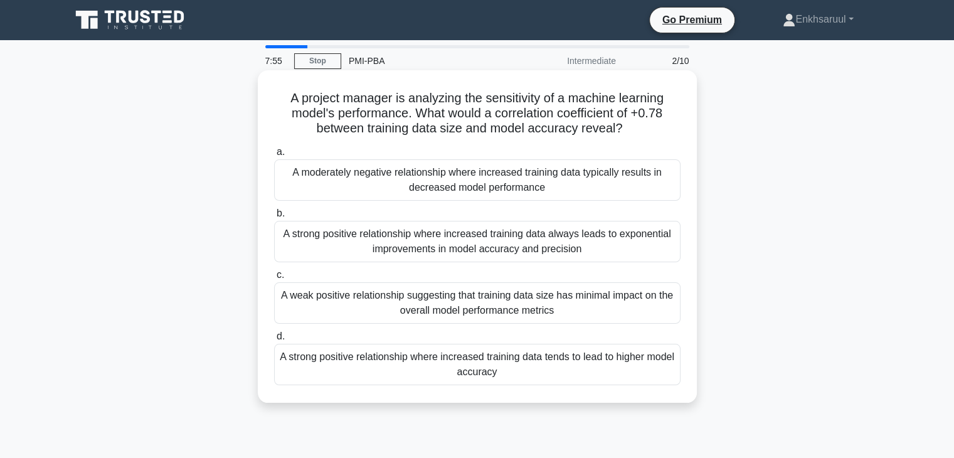
click at [541, 363] on div "A strong positive relationship where increased training data tends to lead to h…" at bounding box center [477, 364] width 406 height 41
click at [274, 340] on input "d. A strong positive relationship where increased training data tends to lead t…" at bounding box center [274, 336] width 0 height 8
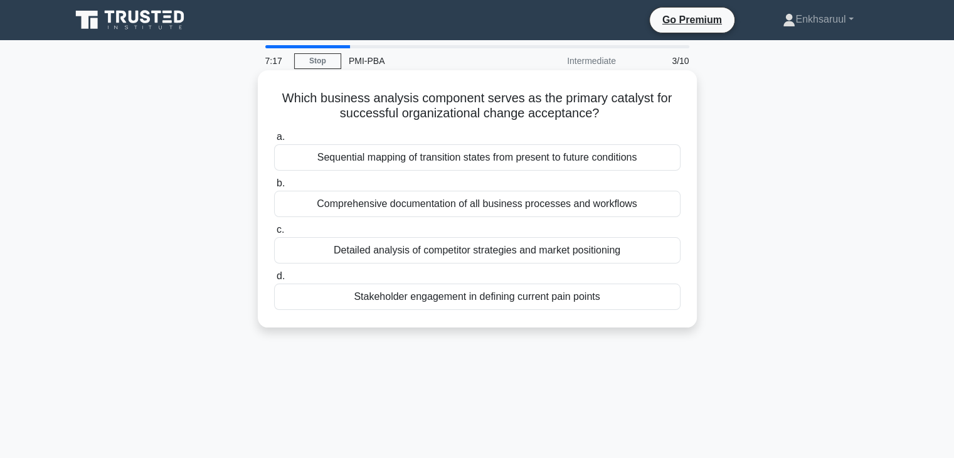
click at [562, 164] on div "Sequential mapping of transition states from present to future conditions" at bounding box center [477, 157] width 406 height 26
click at [274, 141] on input "a. Sequential mapping of transition states from present to future conditions" at bounding box center [274, 137] width 0 height 8
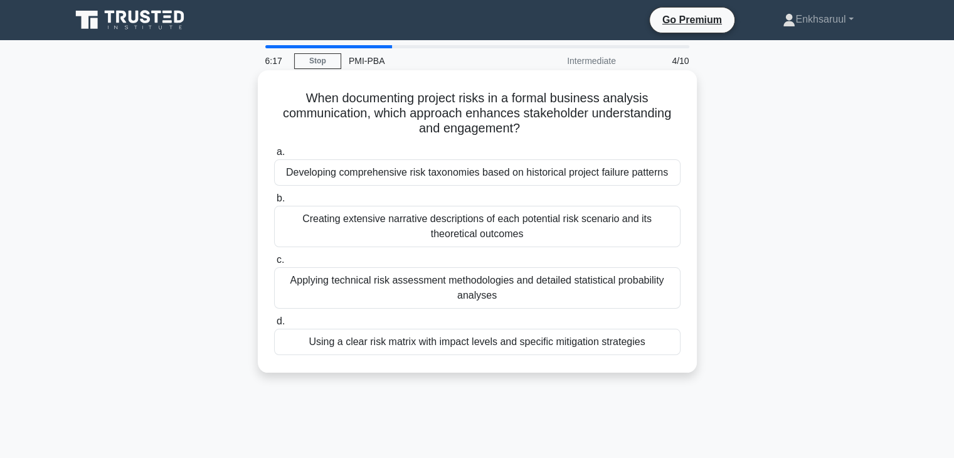
click at [489, 297] on div "Applying technical risk assessment methodologies and detailed statistical proba…" at bounding box center [477, 287] width 406 height 41
click at [274, 264] on input "c. Applying technical risk assessment methodologies and detailed statistical pr…" at bounding box center [274, 260] width 0 height 8
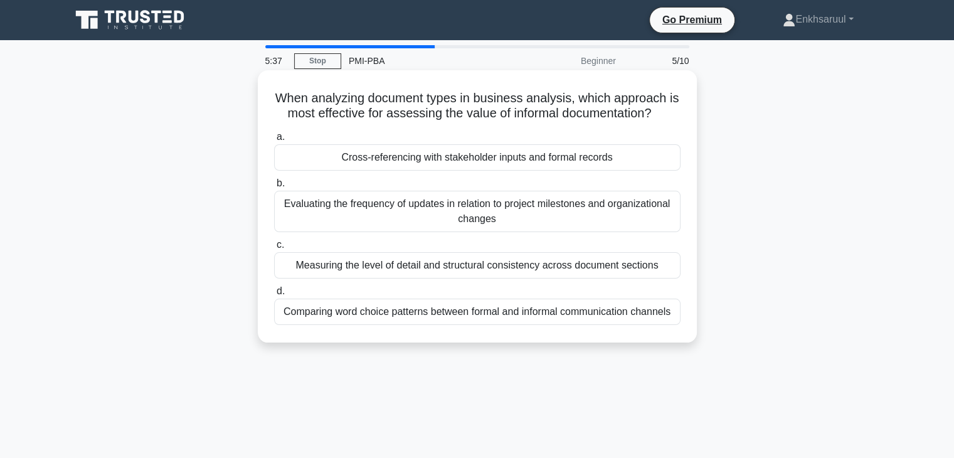
click at [506, 160] on div "Cross-referencing with stakeholder inputs and formal records" at bounding box center [477, 157] width 406 height 26
click at [274, 141] on input "a. Cross-referencing with stakeholder inputs and formal records" at bounding box center [274, 137] width 0 height 8
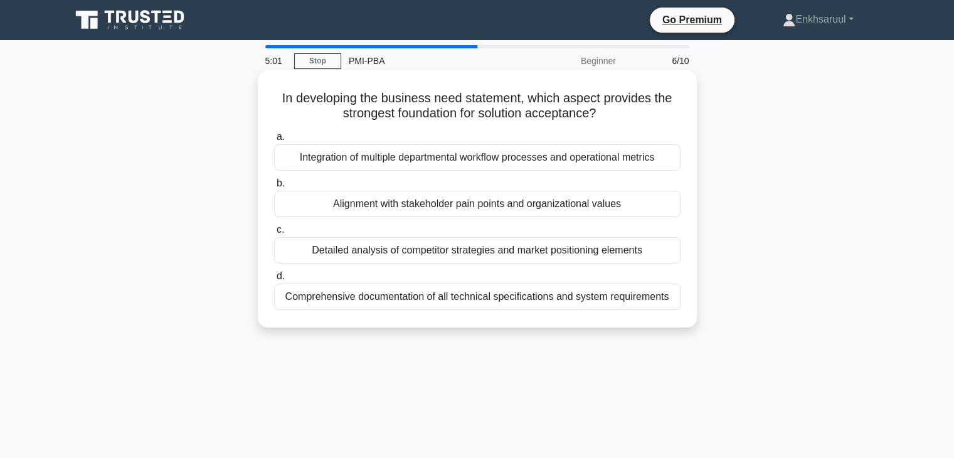
click at [532, 154] on div "Integration of multiple departmental workflow processes and operational metrics" at bounding box center [477, 157] width 406 height 26
click at [274, 141] on input "a. Integration of multiple departmental workflow processes and operational metr…" at bounding box center [274, 137] width 0 height 8
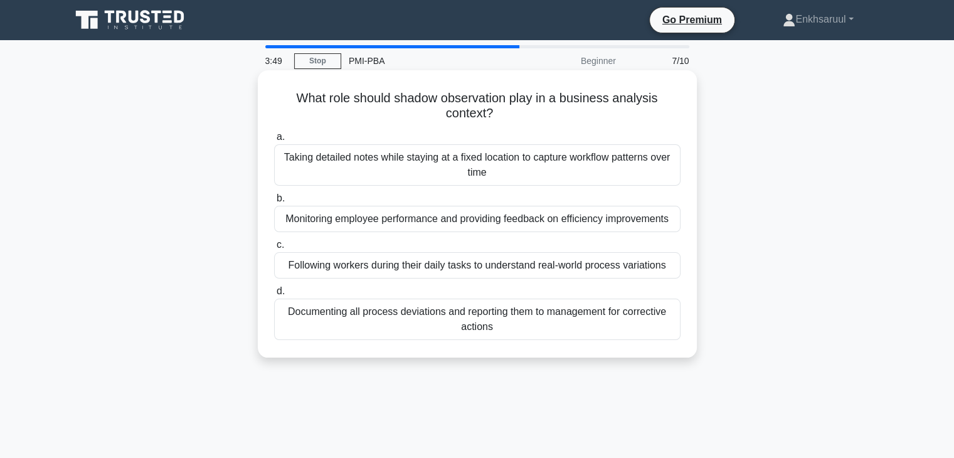
click at [473, 329] on div "Documenting all process deviations and reporting them to management for correct…" at bounding box center [477, 318] width 406 height 41
click at [274, 295] on input "d. Documenting all process deviations and reporting them to management for corr…" at bounding box center [274, 291] width 0 height 8
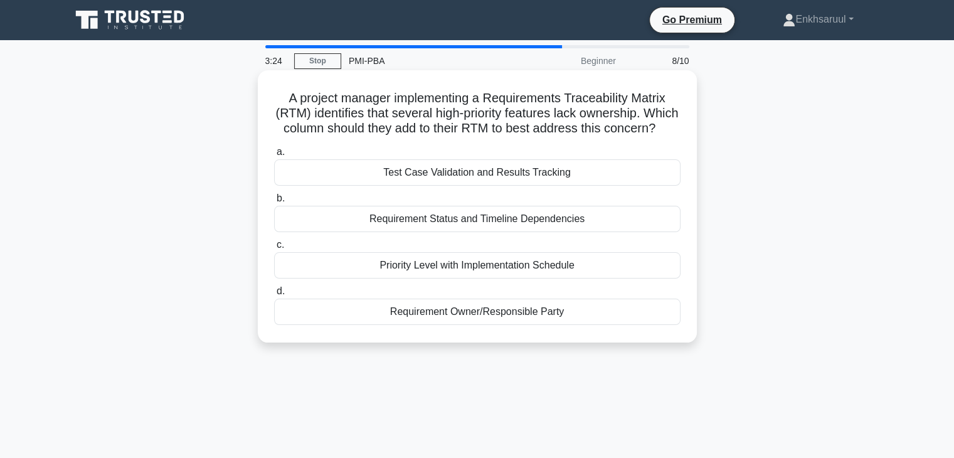
click at [445, 278] on div "Priority Level with Implementation Schedule" at bounding box center [477, 265] width 406 height 26
click at [274, 249] on input "c. Priority Level with Implementation Schedule" at bounding box center [274, 245] width 0 height 8
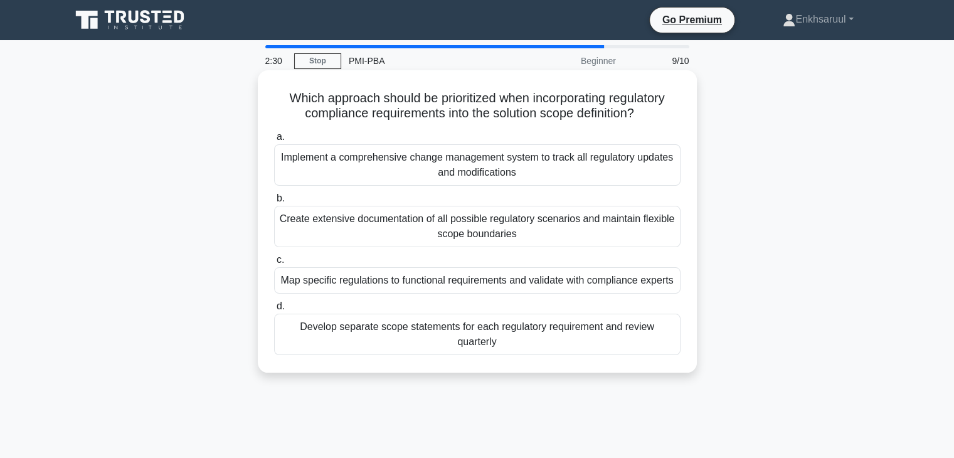
click at [485, 159] on div "Implement a comprehensive change management system to track all regulatory upda…" at bounding box center [477, 164] width 406 height 41
click at [274, 141] on input "a. Implement a comprehensive change management system to track all regulatory u…" at bounding box center [274, 137] width 0 height 8
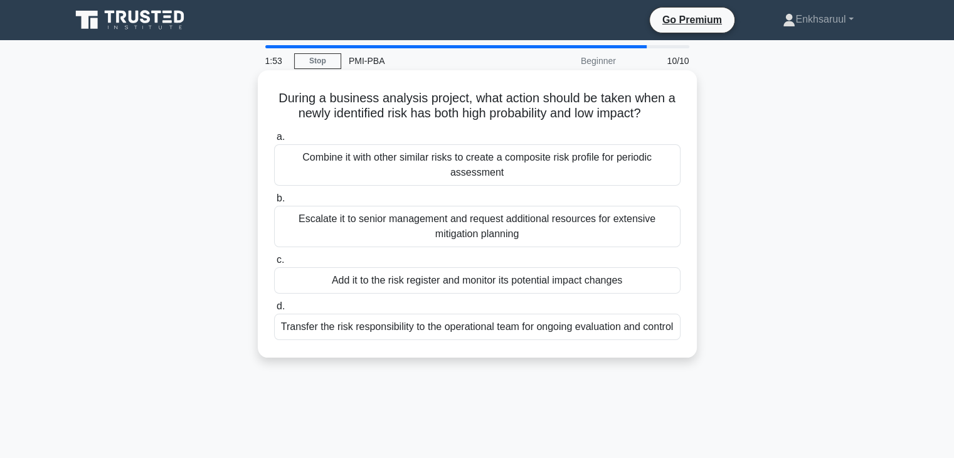
click at [503, 282] on div "Add it to the risk register and monitor its potential impact changes" at bounding box center [477, 280] width 406 height 26
click at [274, 264] on input "c. Add it to the risk register and monitor its potential impact changes" at bounding box center [274, 260] width 0 height 8
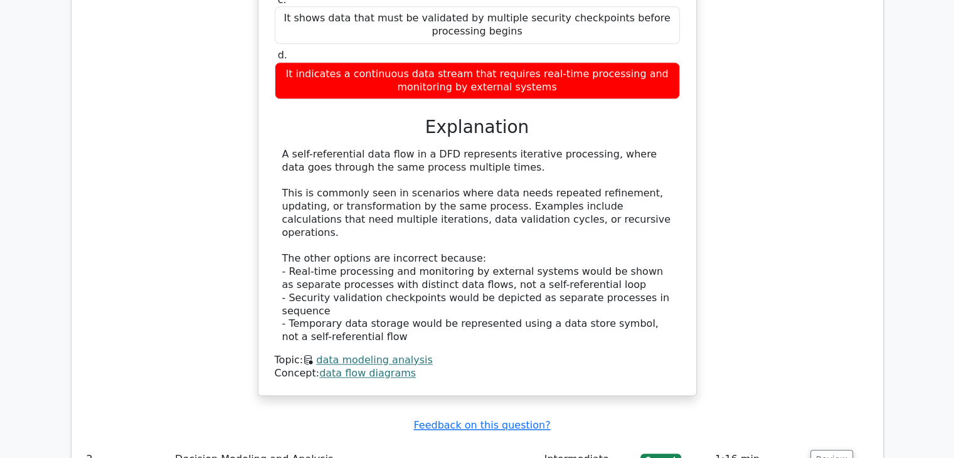
scroll to position [1568, 0]
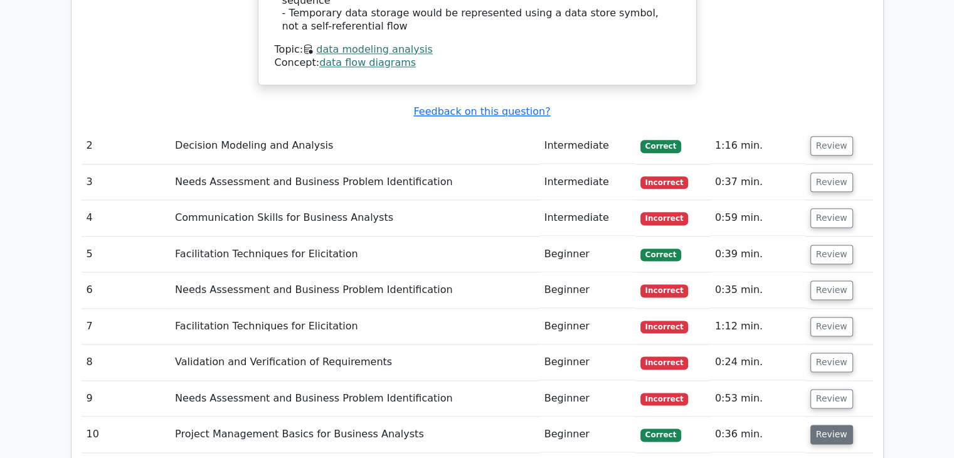
click at [836, 425] on button "Review" at bounding box center [831, 434] width 43 height 19
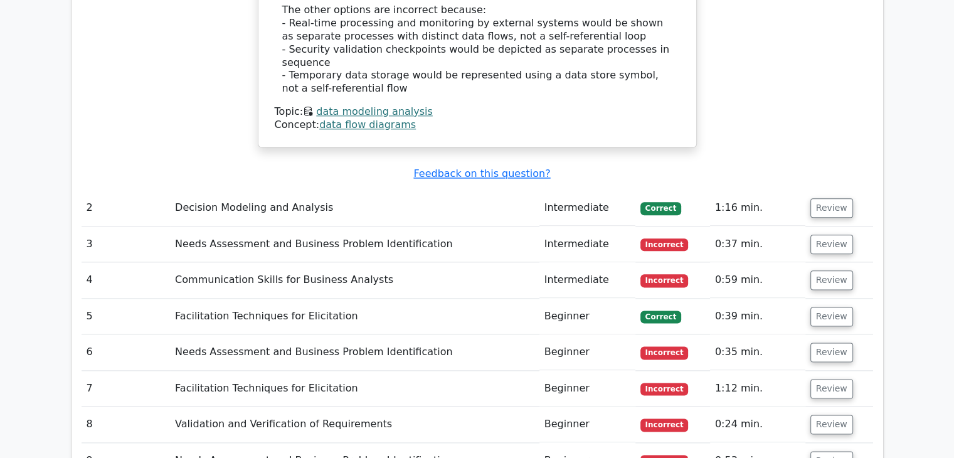
scroll to position [1505, 0]
click at [824, 307] on button "Review" at bounding box center [831, 316] width 43 height 19
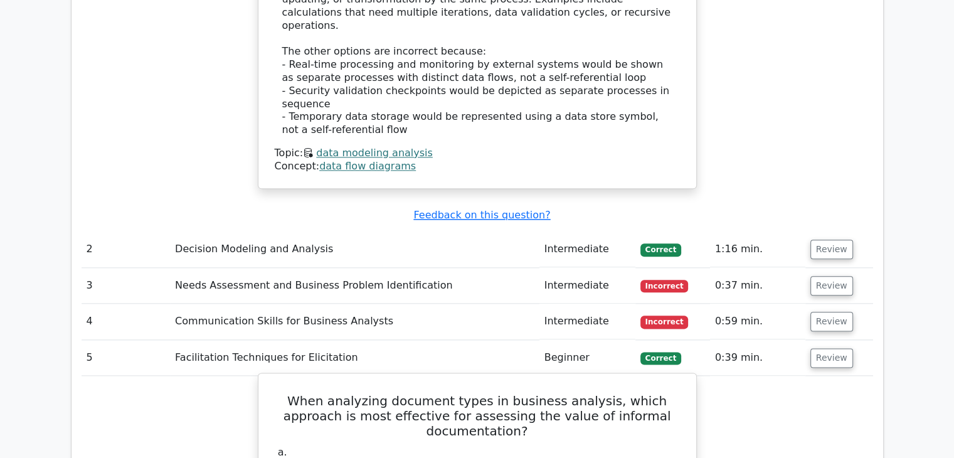
scroll to position [1442, 0]
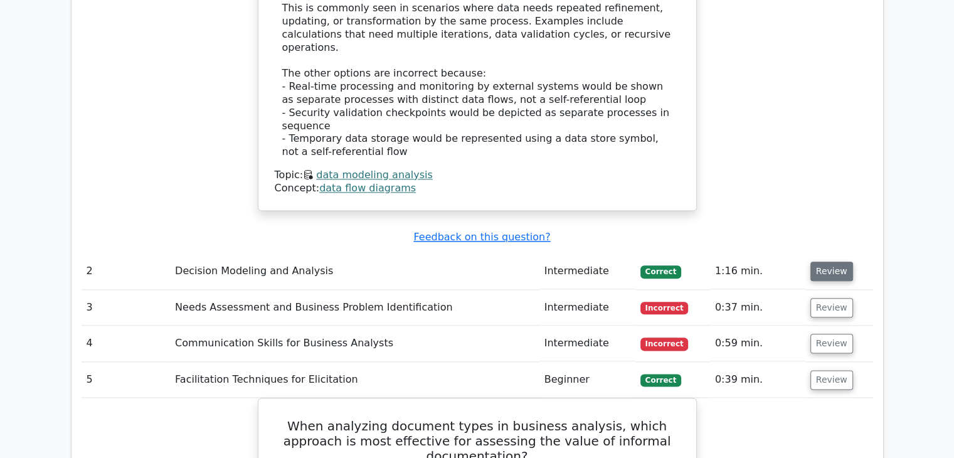
click at [833, 261] on button "Review" at bounding box center [831, 270] width 43 height 19
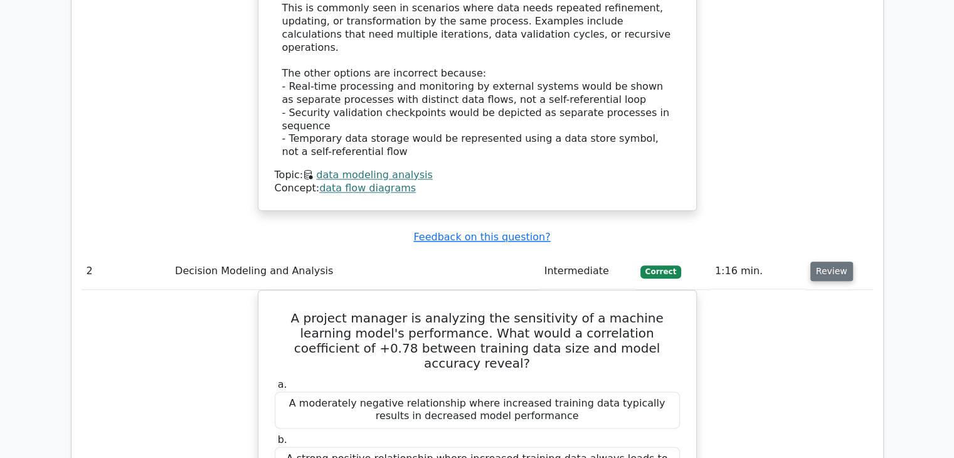
click at [824, 261] on button "Review" at bounding box center [831, 270] width 43 height 19
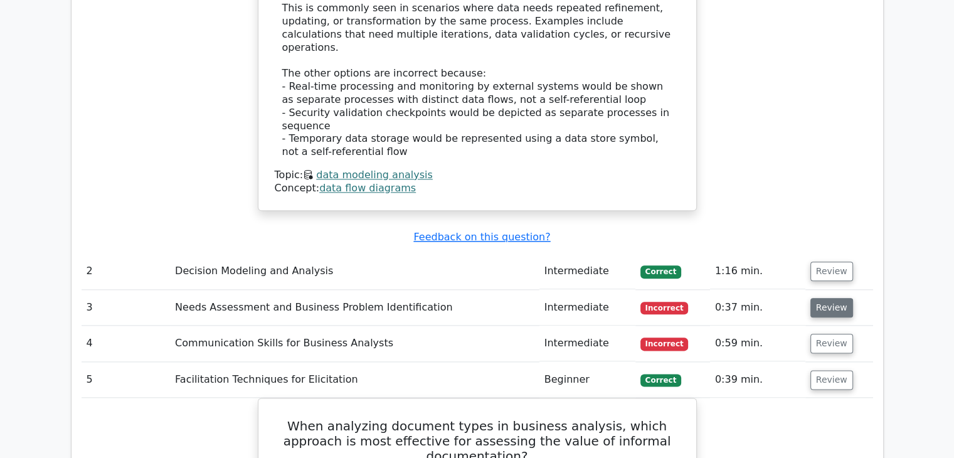
click at [822, 298] on button "Review" at bounding box center [831, 307] width 43 height 19
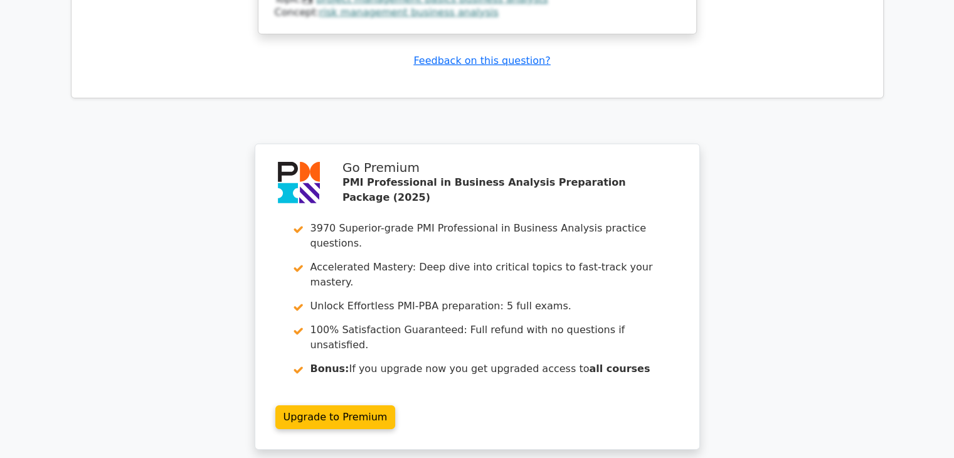
scroll to position [4055, 0]
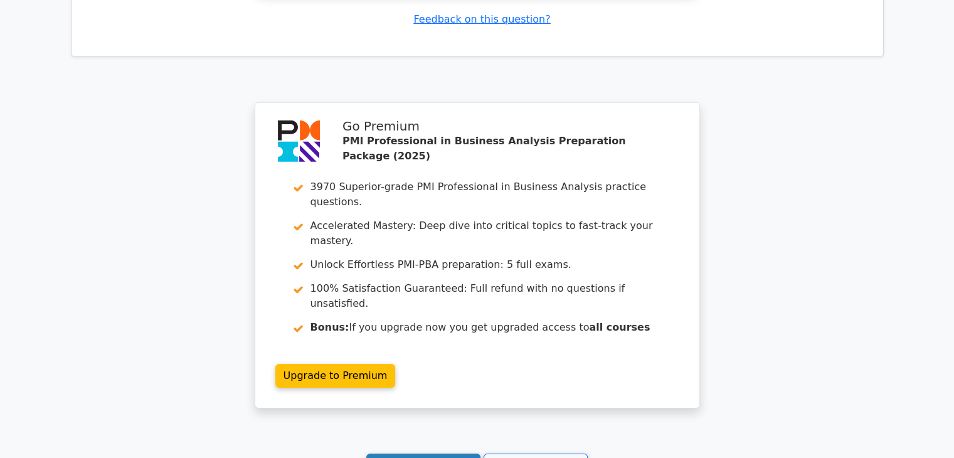
click at [450, 453] on link "Continue practicing" at bounding box center [423, 465] width 115 height 24
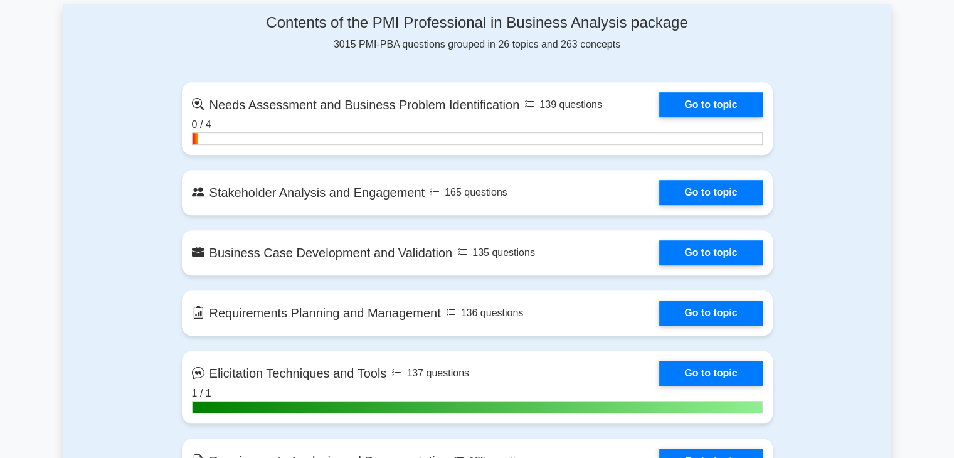
scroll to position [815, 0]
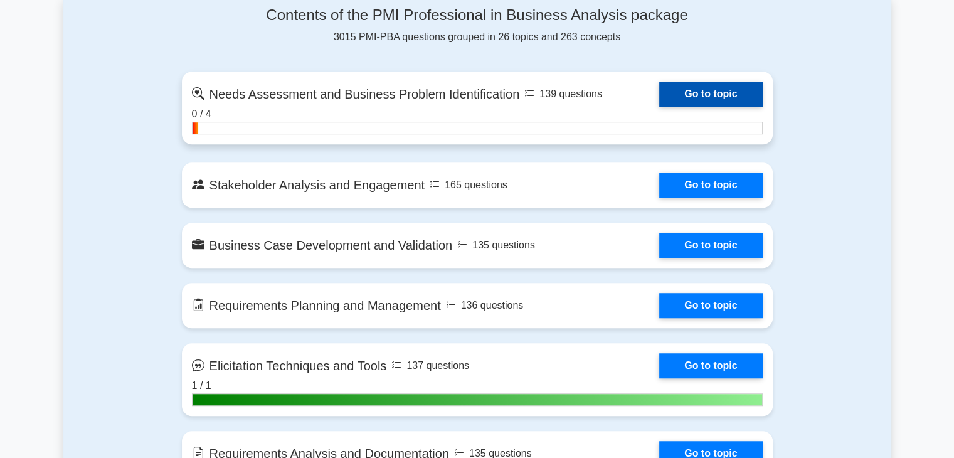
click at [697, 91] on link "Go to topic" at bounding box center [710, 94] width 103 height 25
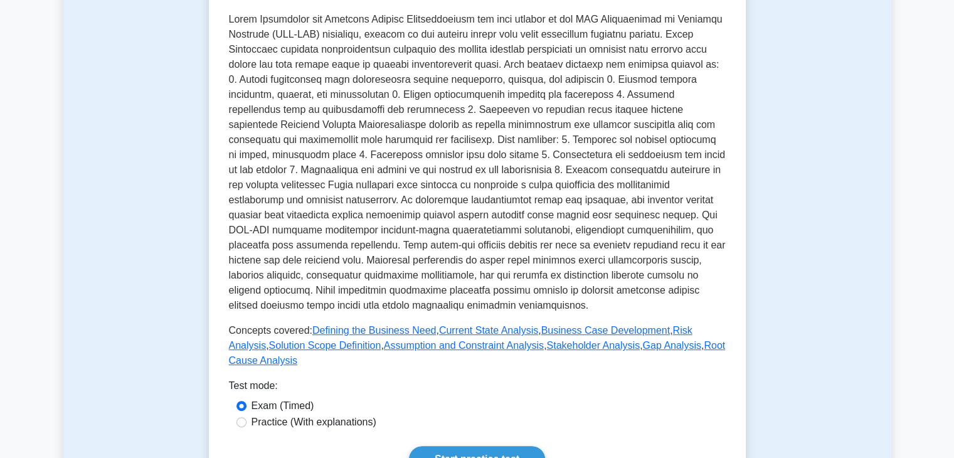
scroll to position [564, 0]
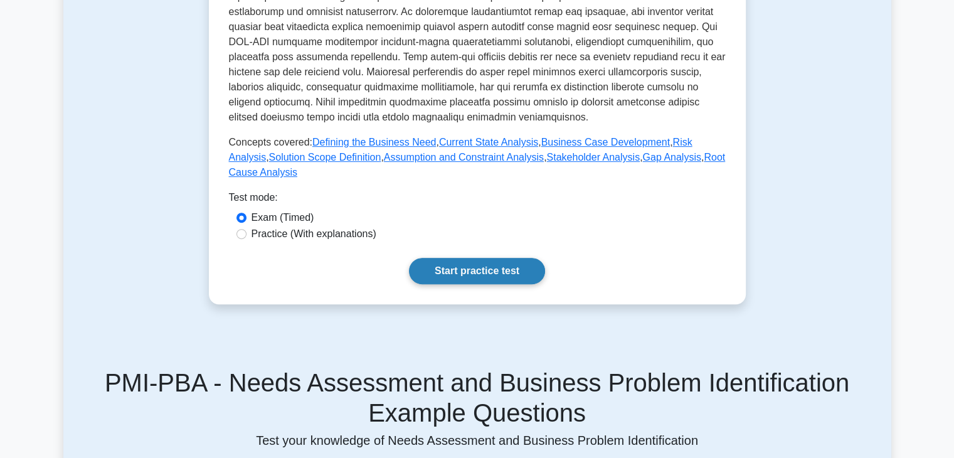
click at [486, 275] on link "Start practice test" at bounding box center [477, 271] width 136 height 26
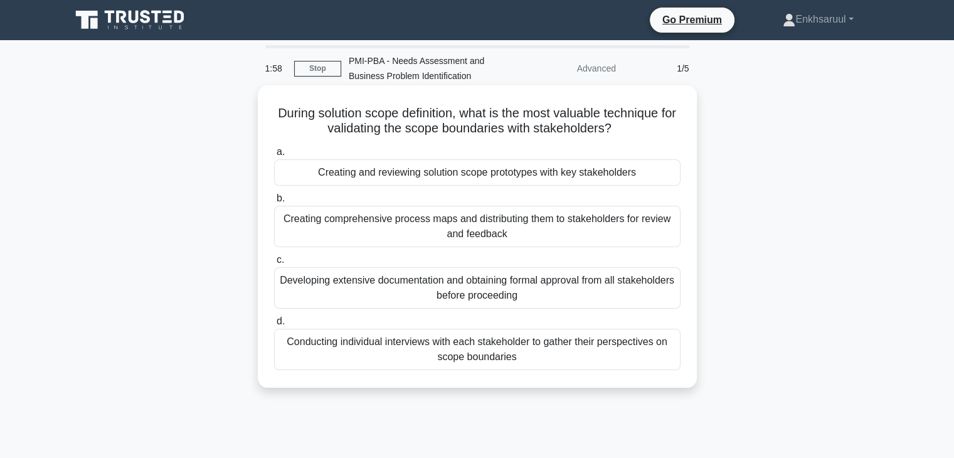
click at [492, 226] on div "Creating comprehensive process maps and distributing them to stakeholders for r…" at bounding box center [477, 226] width 406 height 41
click at [274, 203] on input "b. Creating comprehensive process maps and distributing them to stakeholders fo…" at bounding box center [274, 198] width 0 height 8
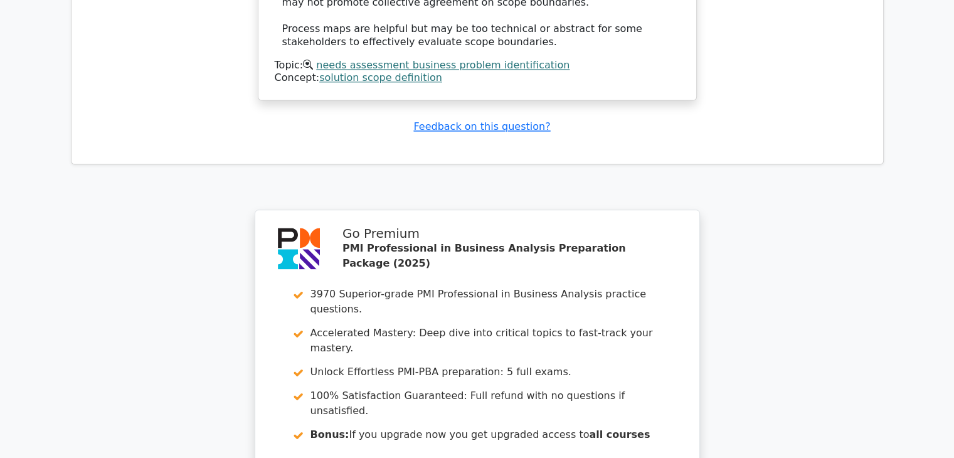
scroll to position [1771, 0]
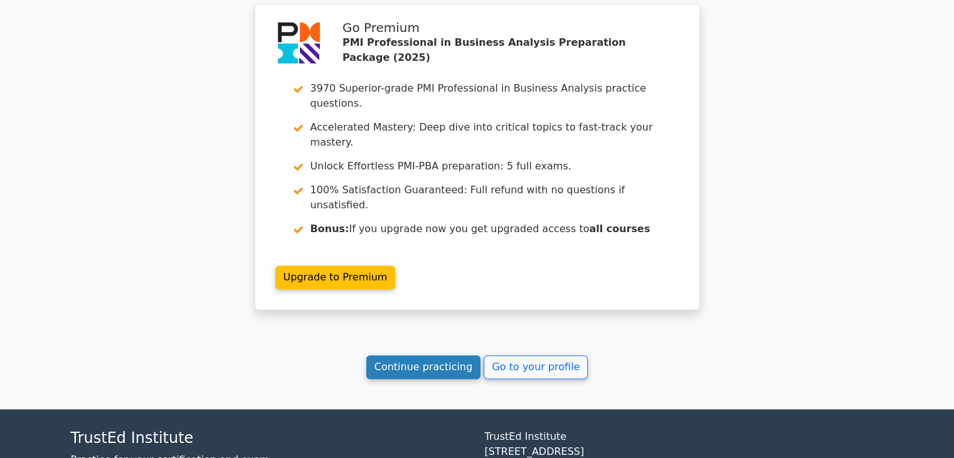
click at [413, 355] on link "Continue practicing" at bounding box center [423, 367] width 115 height 24
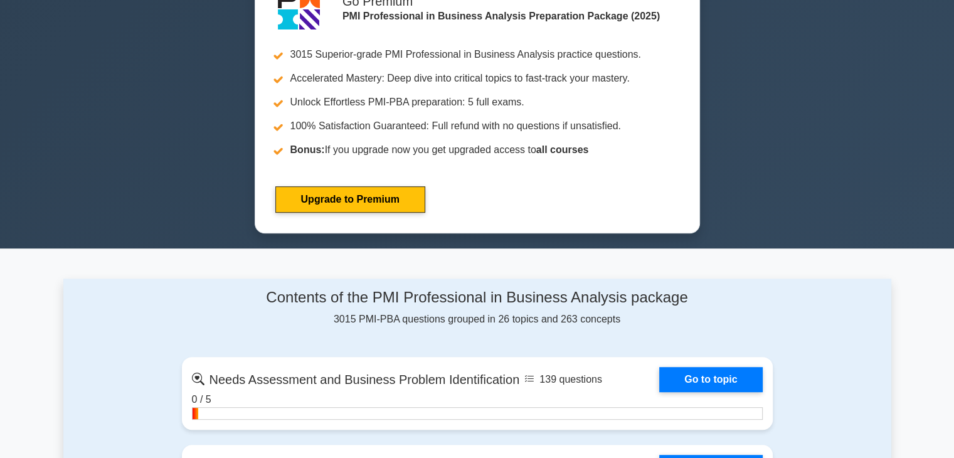
scroll to position [627, 0]
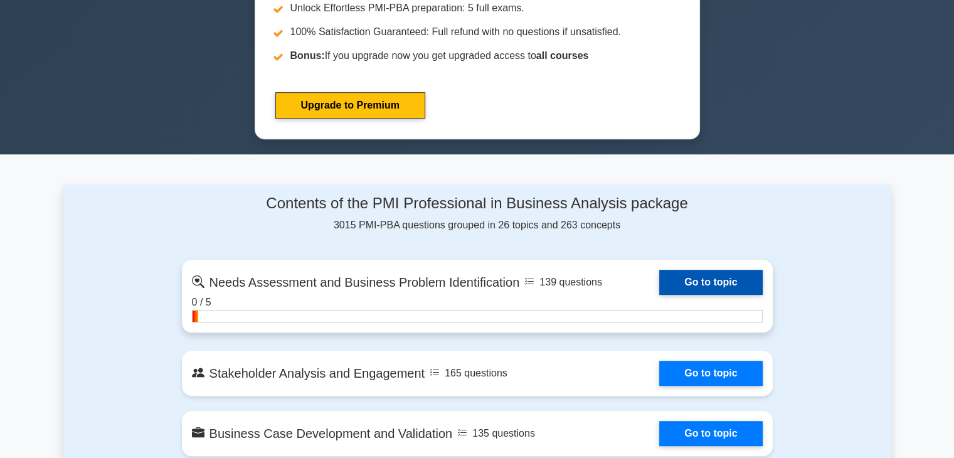
click at [700, 279] on link "Go to topic" at bounding box center [710, 282] width 103 height 25
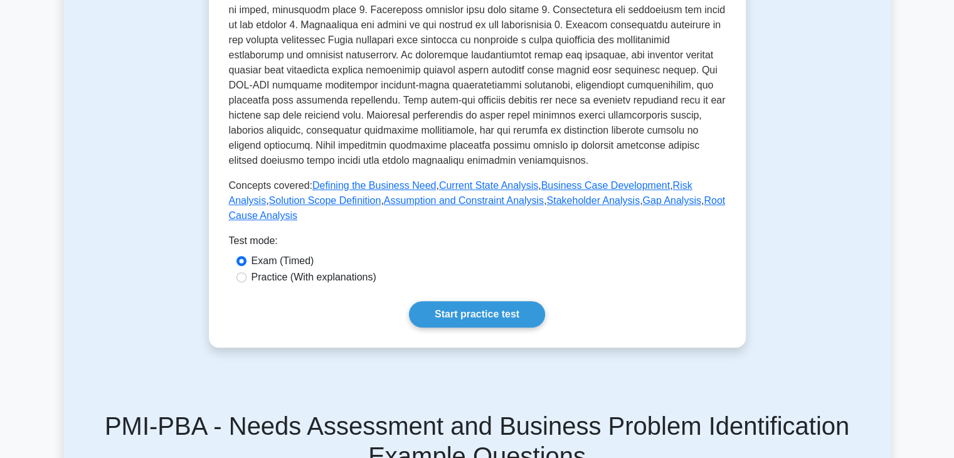
scroll to position [627, 0]
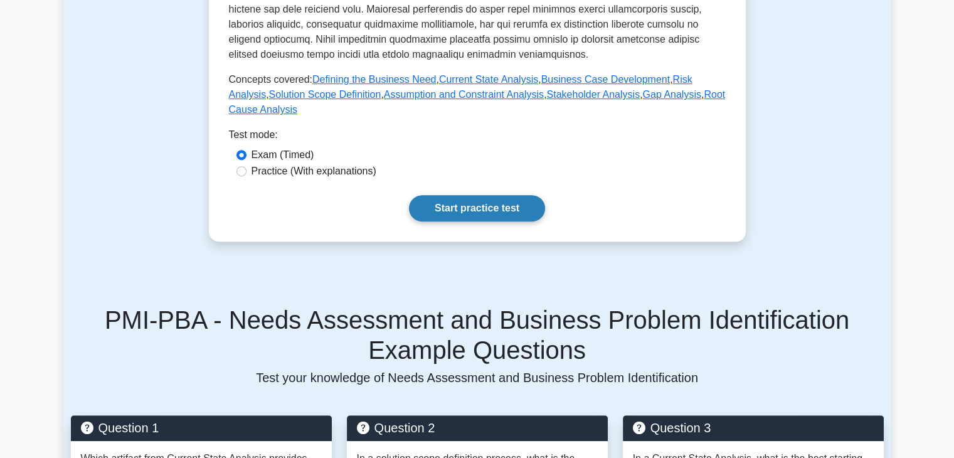
click at [505, 209] on link "Start practice test" at bounding box center [477, 208] width 136 height 26
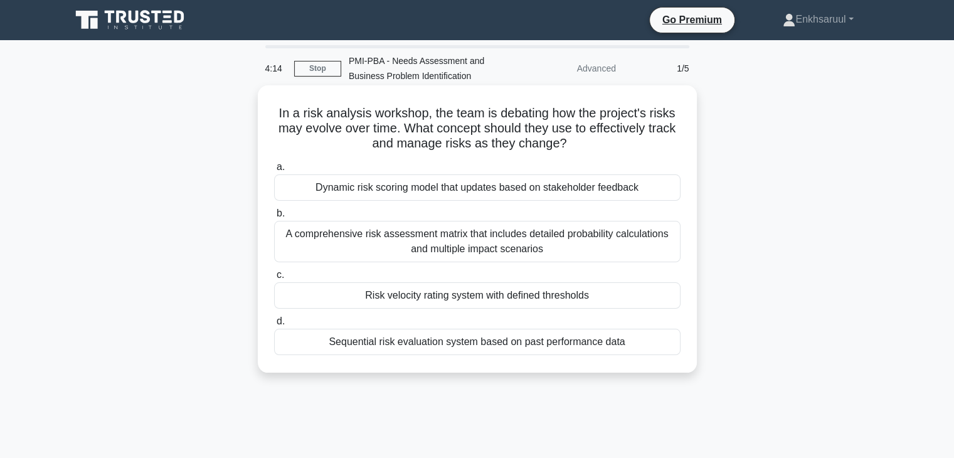
click at [470, 186] on div "Dynamic risk scoring model that updates based on stakeholder feedback" at bounding box center [477, 187] width 406 height 26
click at [274, 171] on input "a. Dynamic risk scoring model that updates based on stakeholder feedback" at bounding box center [274, 167] width 0 height 8
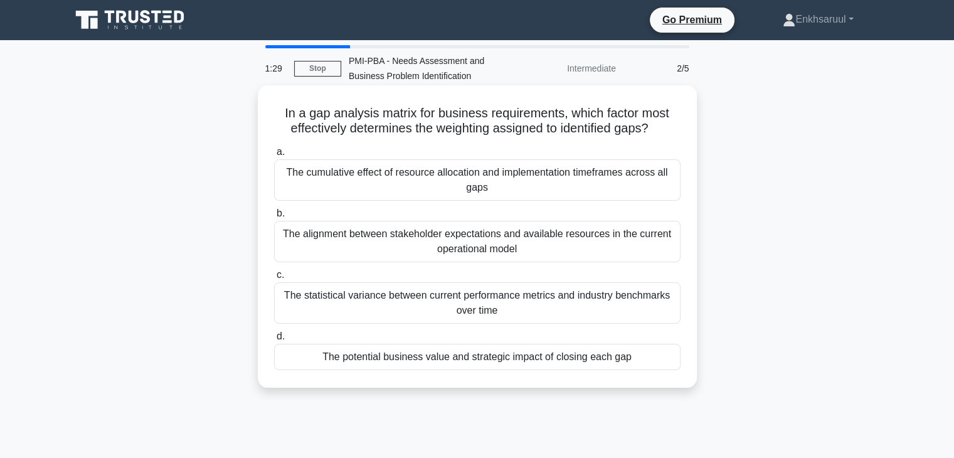
click at [468, 248] on div "The alignment between stakeholder expectations and available resources in the c…" at bounding box center [477, 241] width 406 height 41
click at [274, 218] on input "b. The alignment between stakeholder expectations and available resources in th…" at bounding box center [274, 213] width 0 height 8
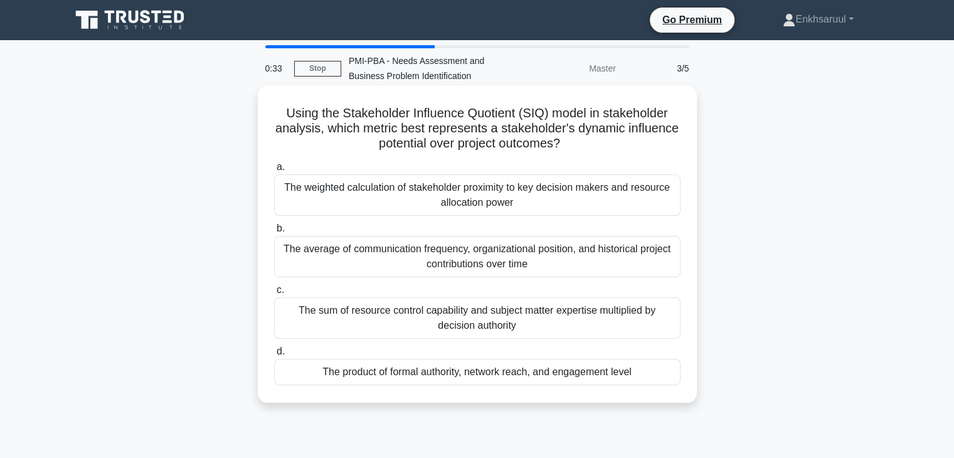
click at [506, 201] on div "The weighted calculation of stakeholder proximity to key decision makers and re…" at bounding box center [477, 194] width 406 height 41
click at [274, 171] on input "a. The weighted calculation of stakeholder proximity to key decision makers and…" at bounding box center [274, 167] width 0 height 8
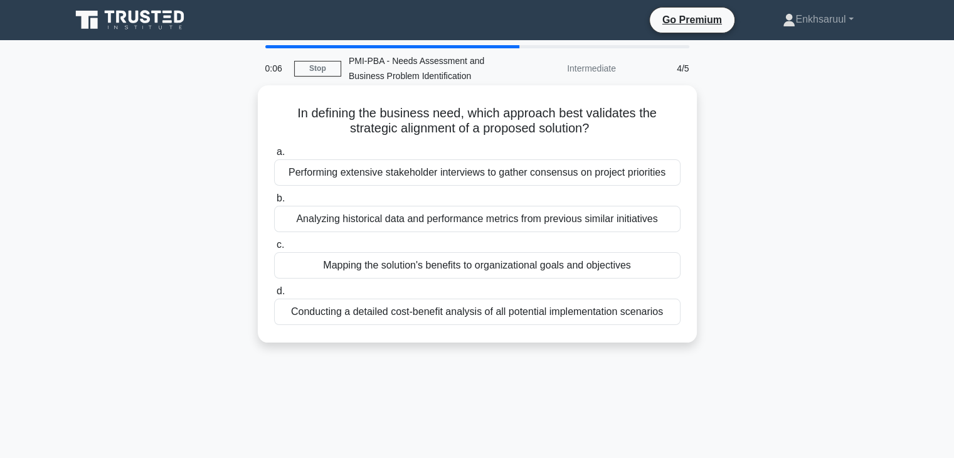
click at [470, 276] on div "Mapping the solution's benefits to organizational goals and objectives" at bounding box center [477, 265] width 406 height 26
click at [274, 249] on input "c. Mapping the solution's benefits to organizational goals and objectives" at bounding box center [274, 245] width 0 height 8
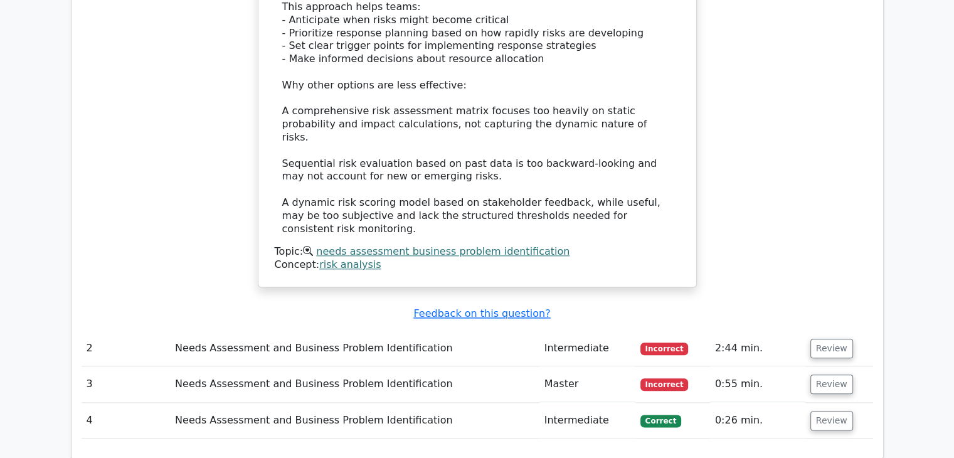
scroll to position [1505, 0]
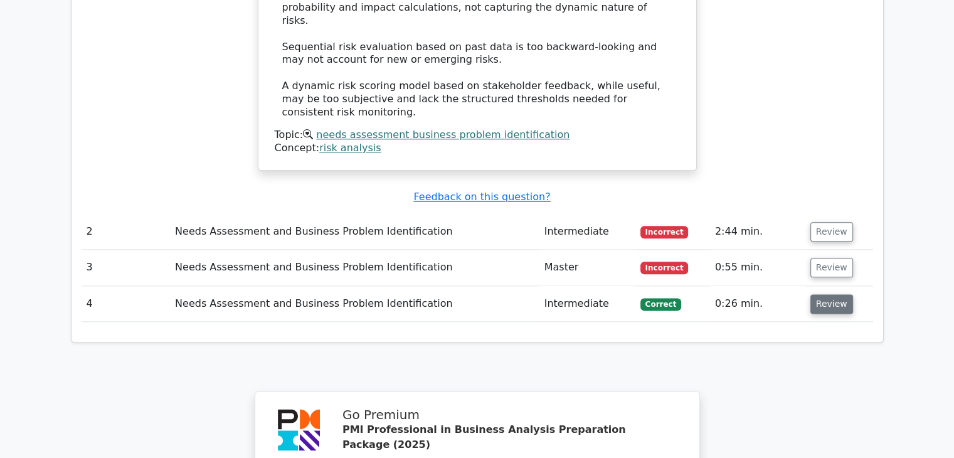
click at [821, 294] on button "Review" at bounding box center [831, 303] width 43 height 19
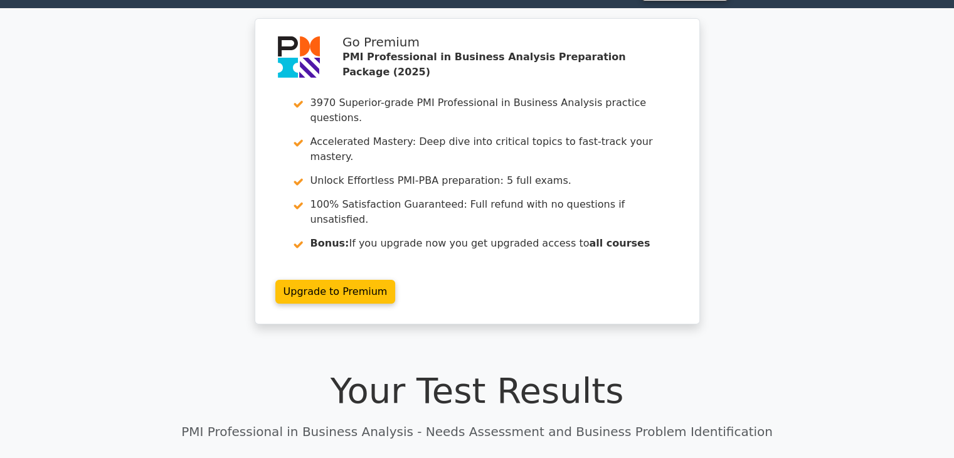
scroll to position [0, 0]
